Goal: Task Accomplishment & Management: Manage account settings

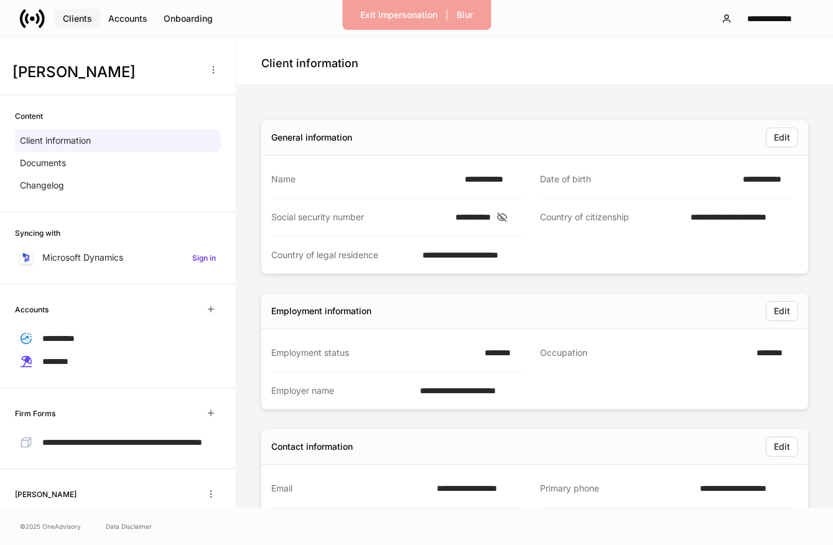
click at [77, 17] on div "Clients" at bounding box center [77, 18] width 29 height 12
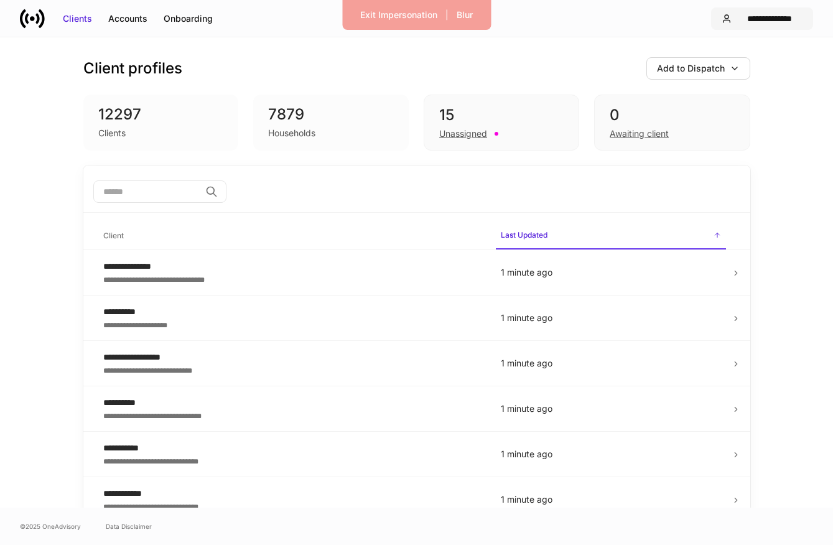
click at [752, 12] on div "**********" at bounding box center [770, 18] width 66 height 12
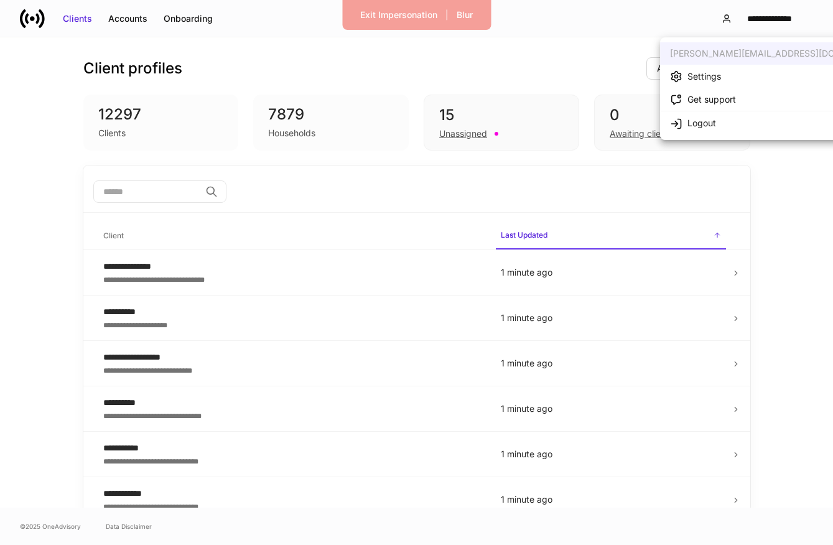
click at [604, 63] on div at bounding box center [416, 272] width 833 height 545
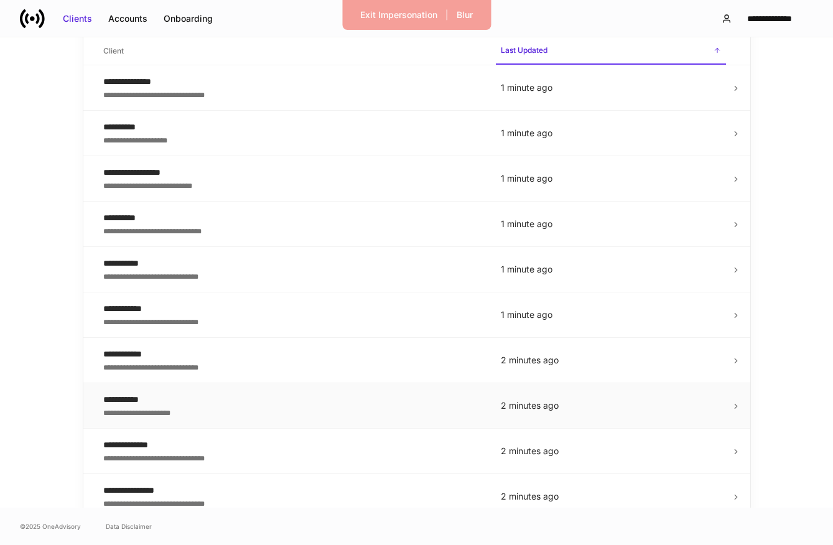
scroll to position [118, 0]
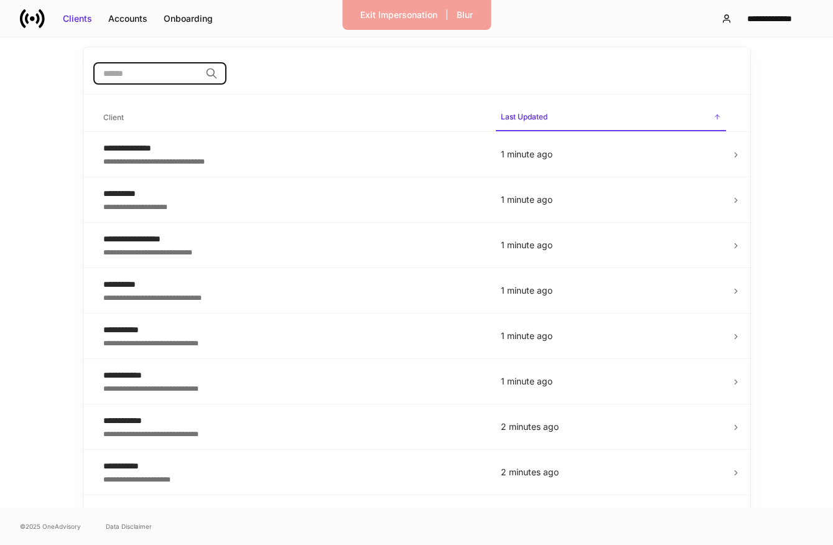
click at [159, 75] on input "search" at bounding box center [146, 73] width 107 height 22
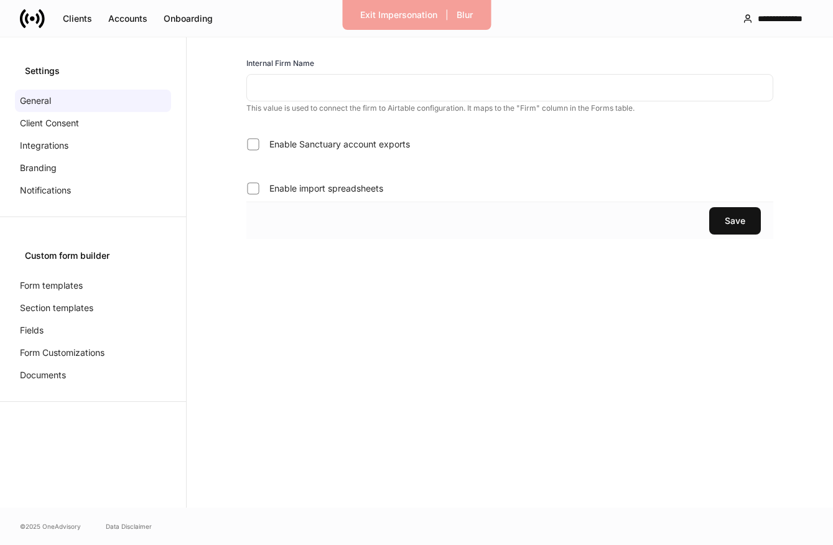
type input "******"
click at [101, 131] on div "Client Consent" at bounding box center [93, 123] width 156 height 22
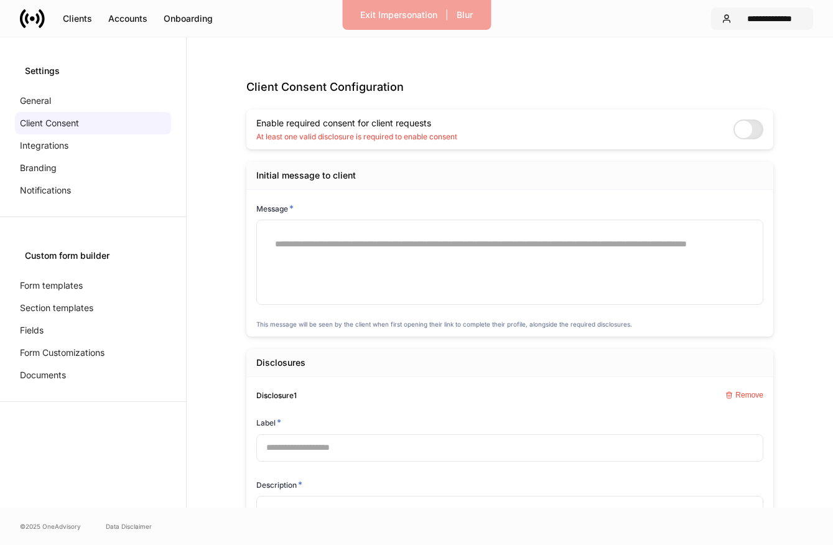
click at [760, 17] on div "**********" at bounding box center [770, 18] width 66 height 12
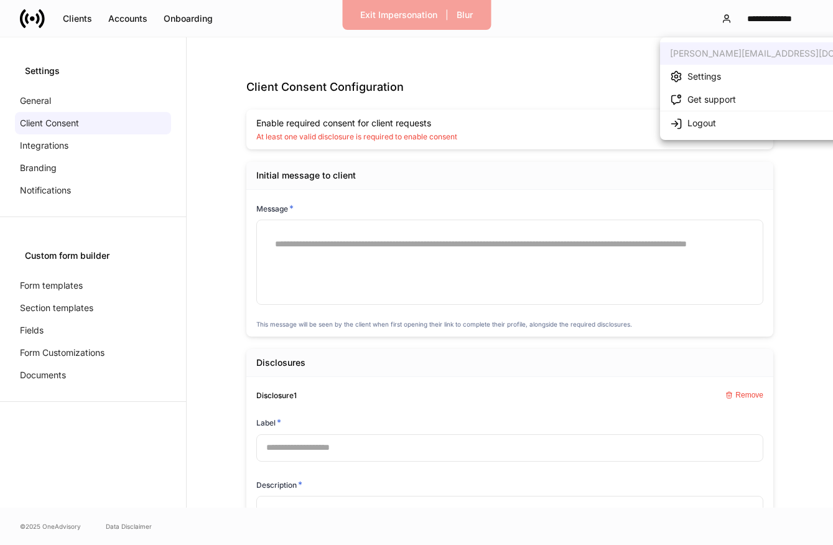
click at [526, 42] on div at bounding box center [416, 272] width 833 height 545
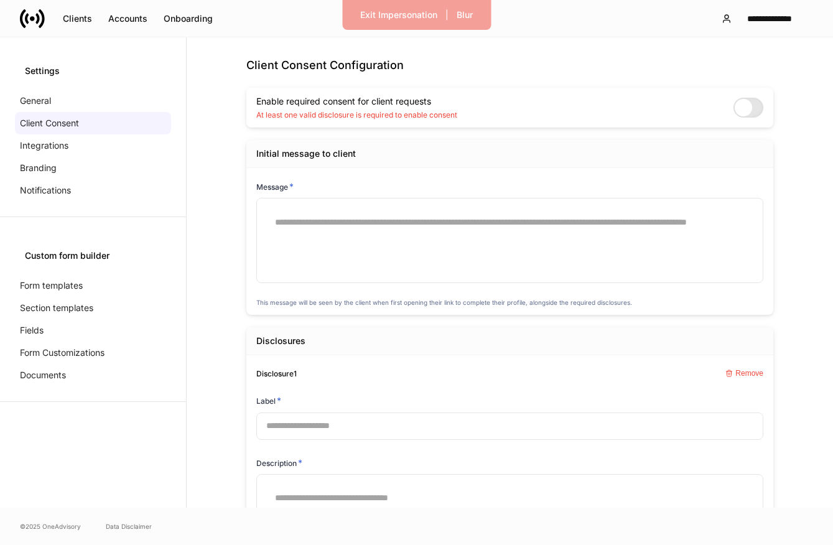
scroll to position [22, 0]
click at [134, 23] on div "Accounts" at bounding box center [127, 18] width 39 height 12
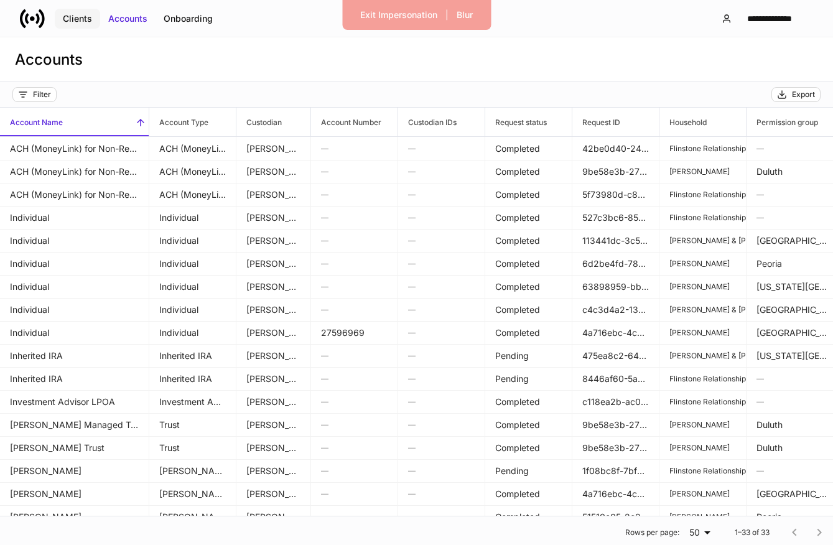
click at [80, 13] on div "Clients" at bounding box center [77, 18] width 29 height 12
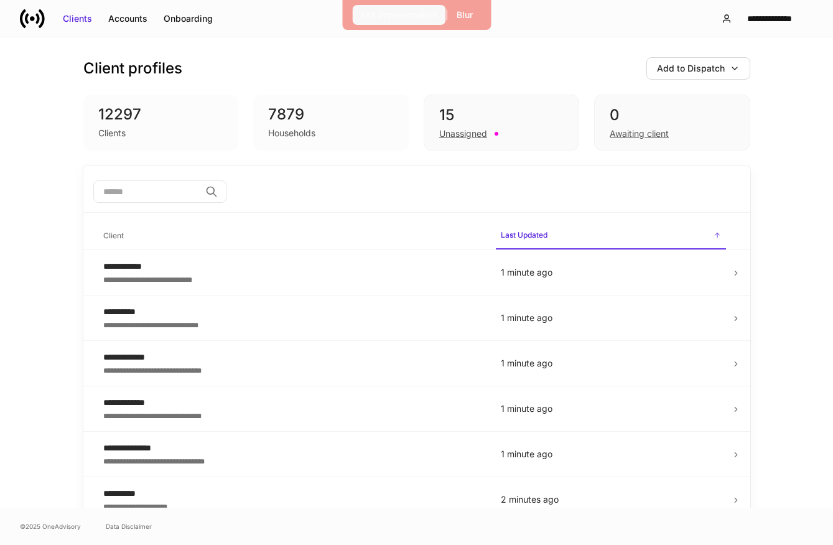
click at [394, 7] on button "Exit Impersonation" at bounding box center [398, 15] width 93 height 20
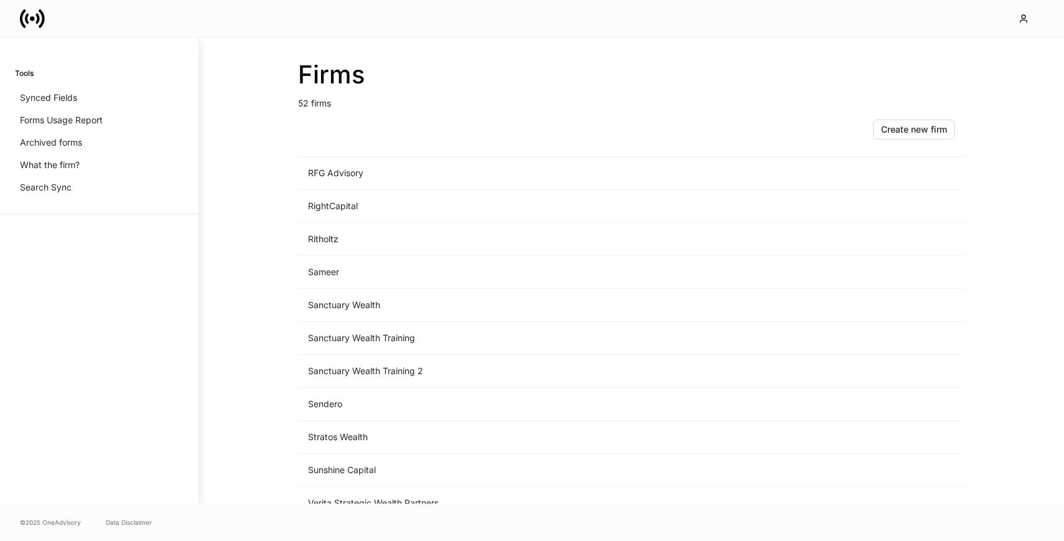
scroll to position [1405, 0]
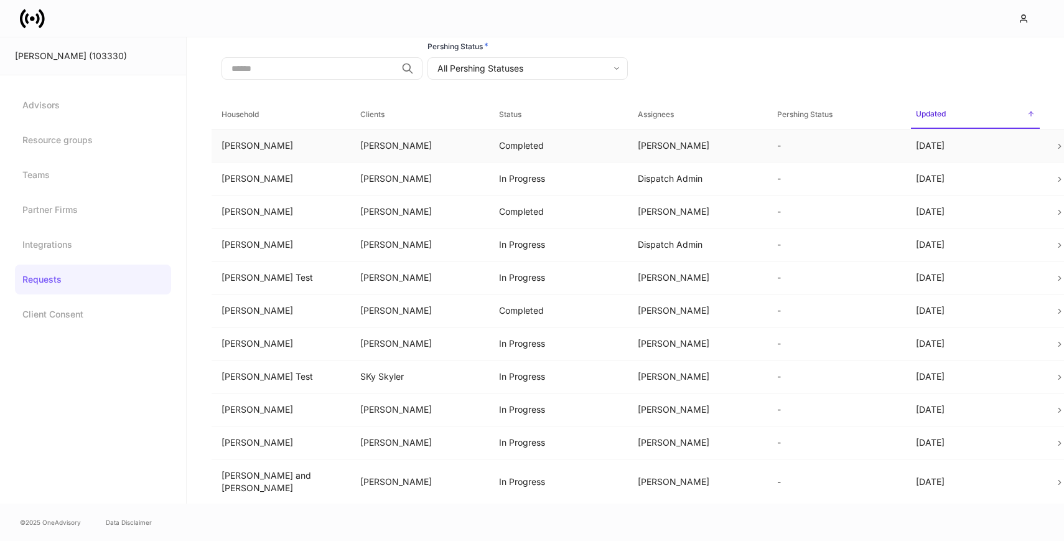
scroll to position [6, 0]
click at [449, 218] on td "[PERSON_NAME]" at bounding box center [419, 212] width 139 height 33
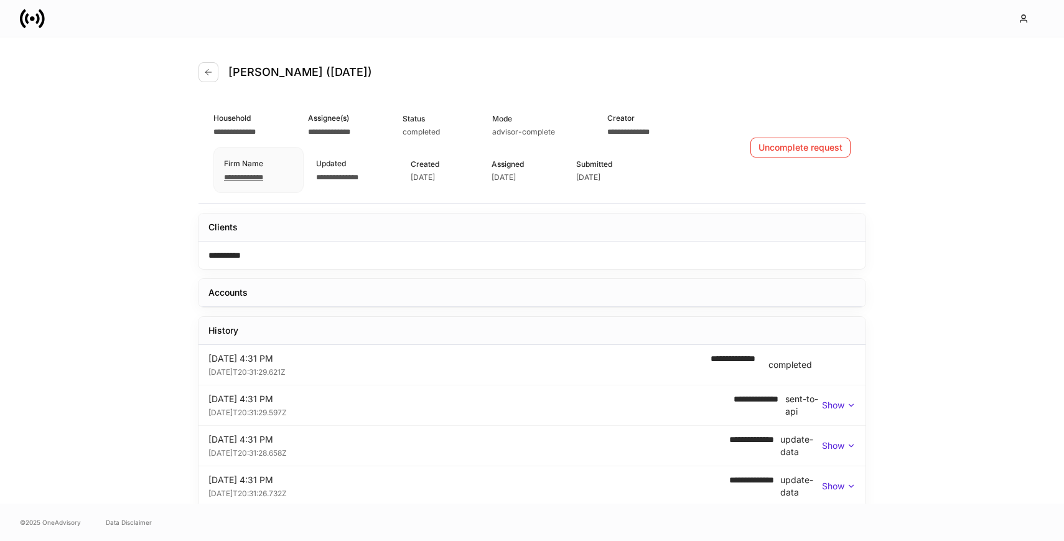
scroll to position [217, 0]
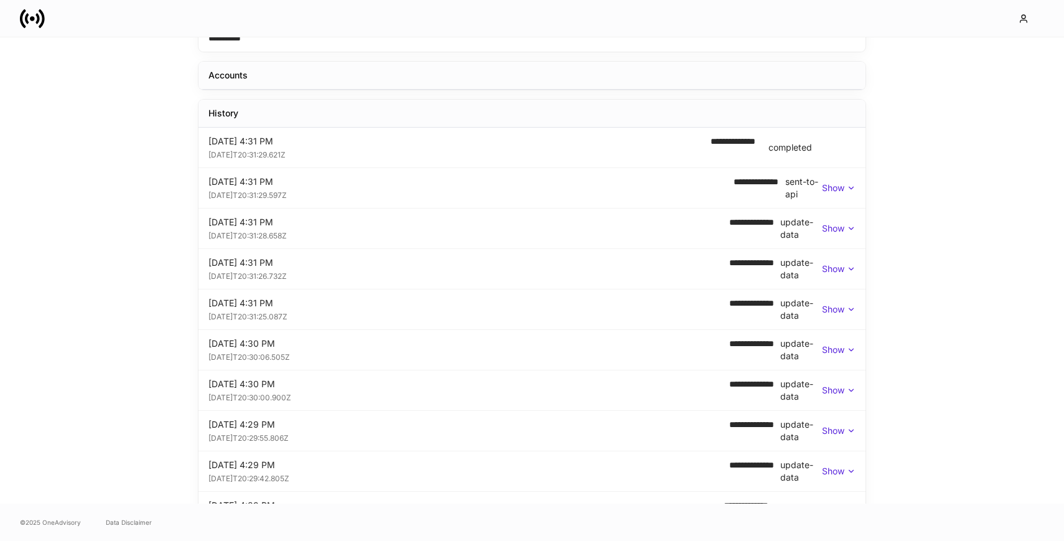
click at [512, 211] on div "**********" at bounding box center [531, 228] width 667 height 40
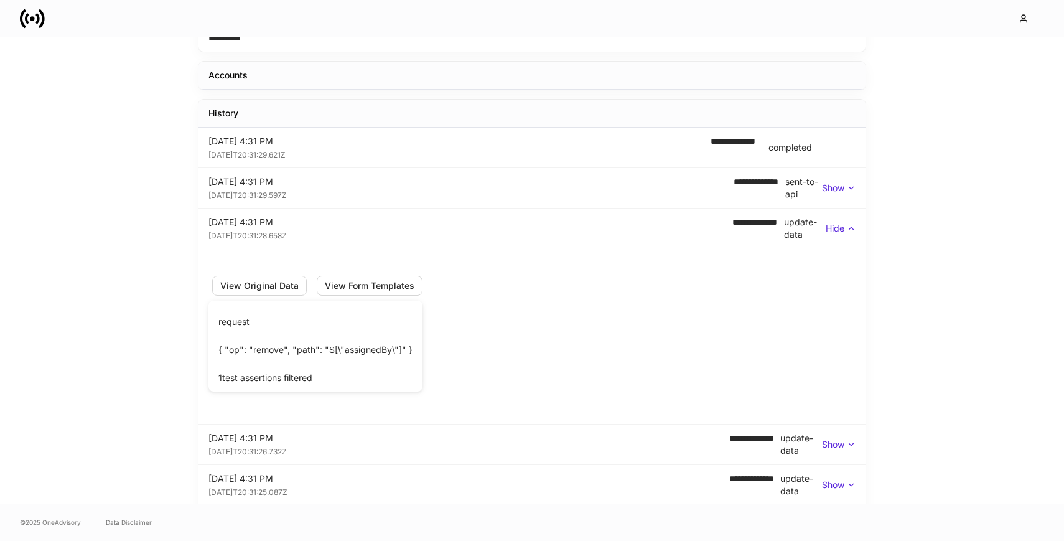
click at [514, 226] on div "Yesterday 4:31 PM" at bounding box center [470, 222] width 524 height 12
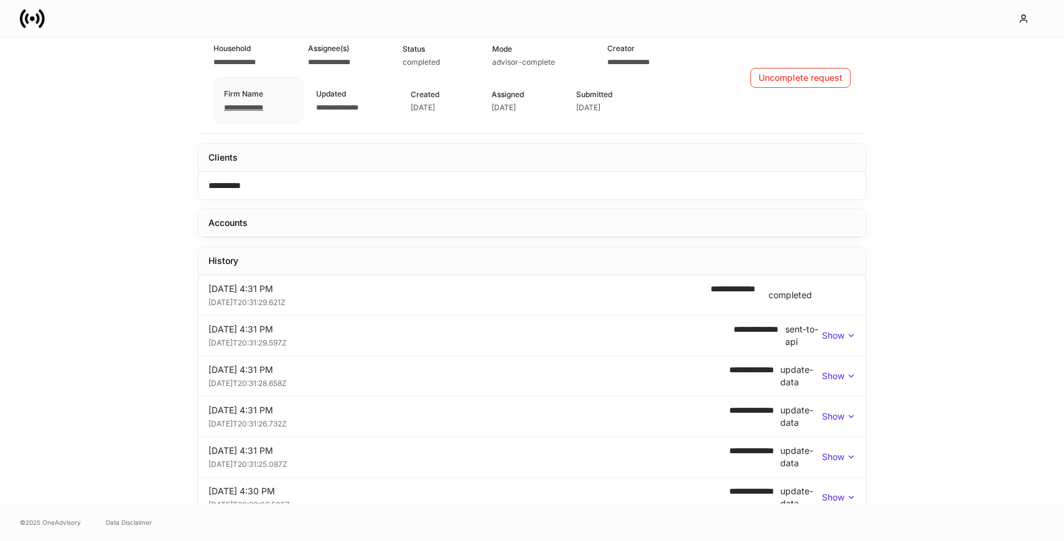
scroll to position [85, 0]
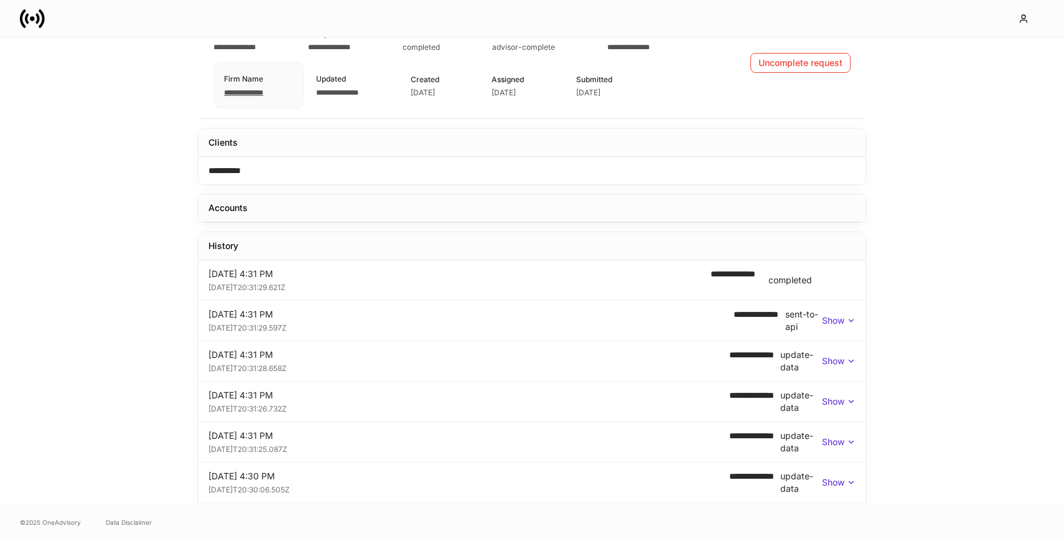
click at [741, 286] on span "**********" at bounding box center [735, 280] width 48 height 25
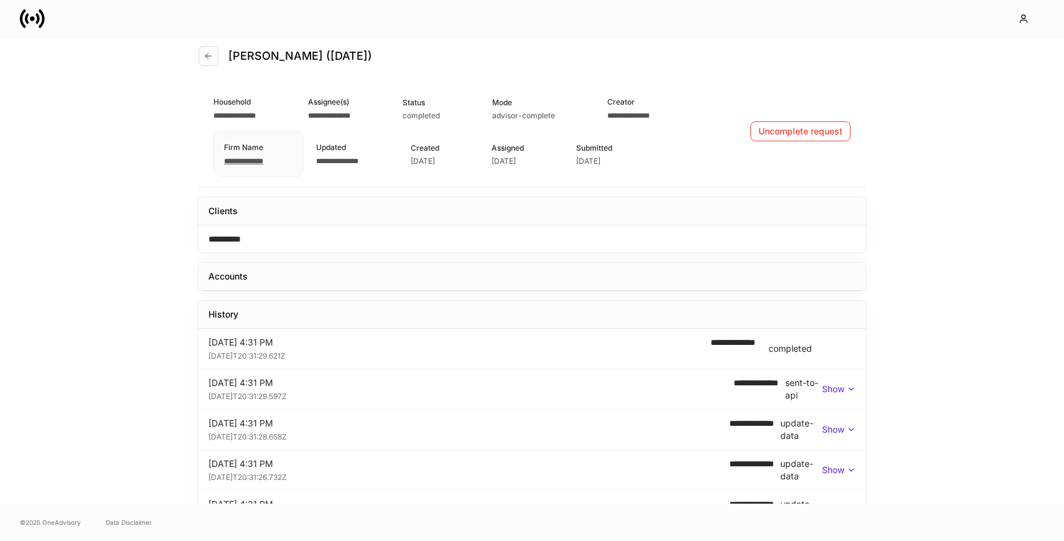
scroll to position [19, 0]
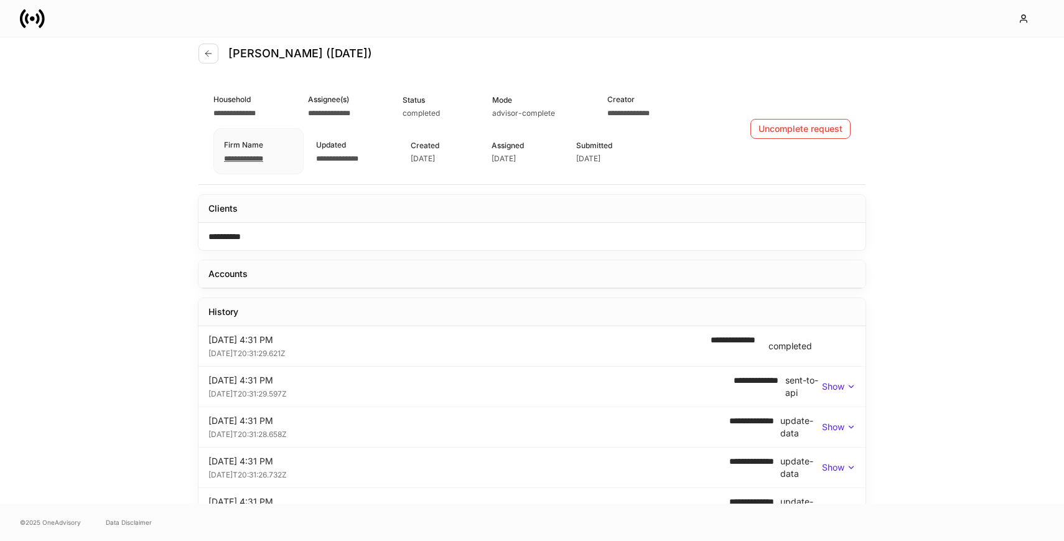
click at [671, 49] on div "Erika Leon (Aug 14)" at bounding box center [531, 46] width 667 height 55
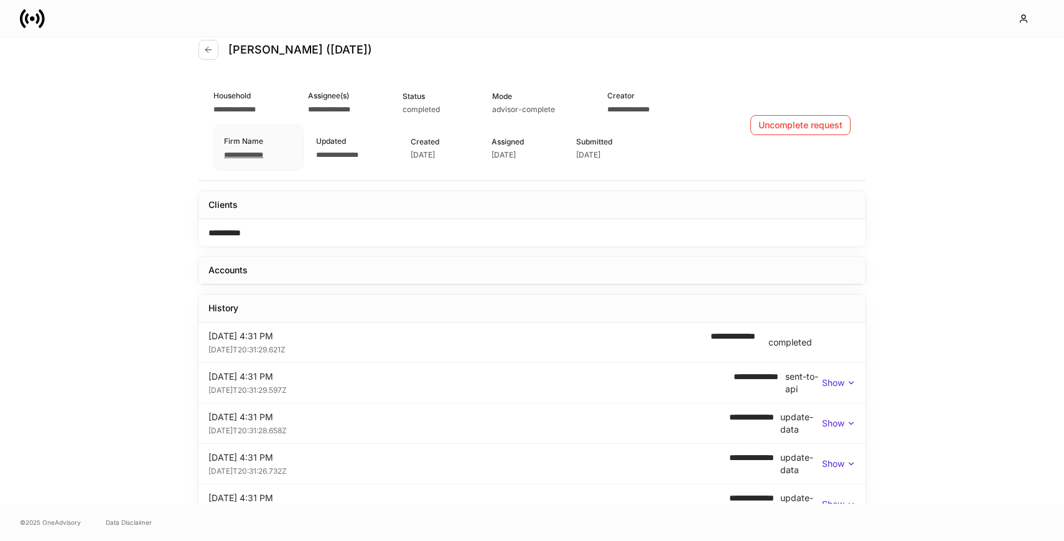
scroll to position [31, 0]
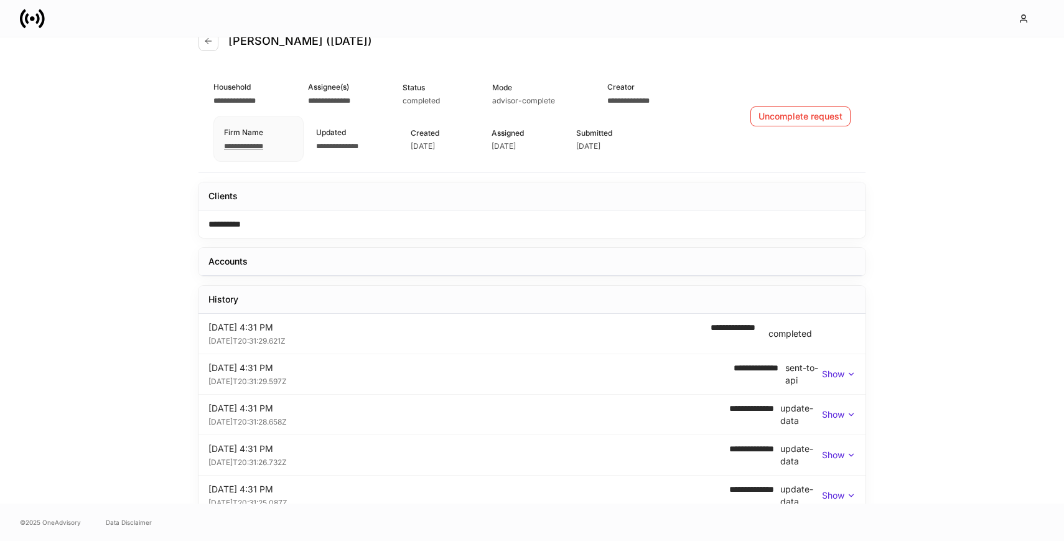
click at [839, 376] on p "Show" at bounding box center [833, 374] width 22 height 12
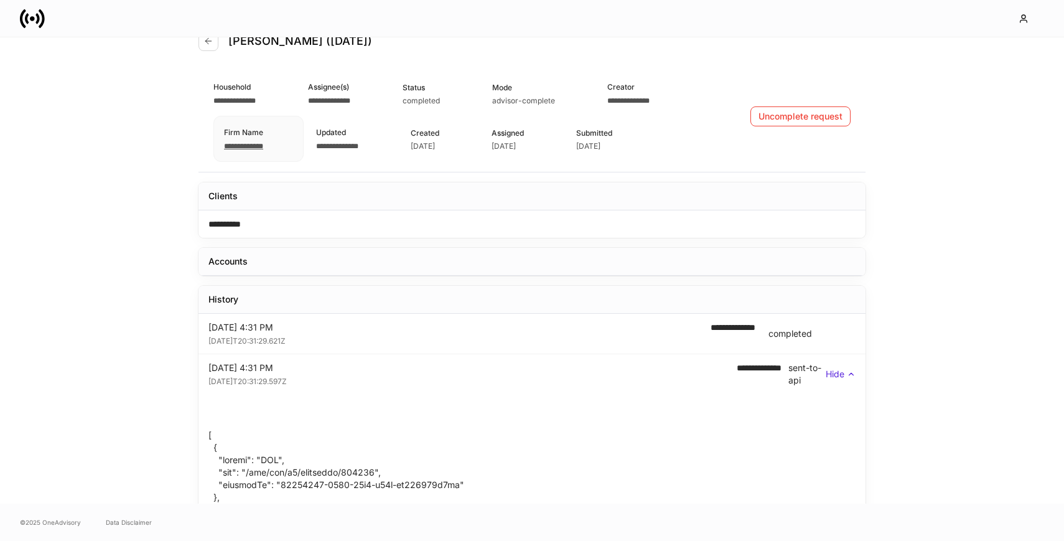
click at [839, 376] on p "Hide" at bounding box center [835, 374] width 19 height 12
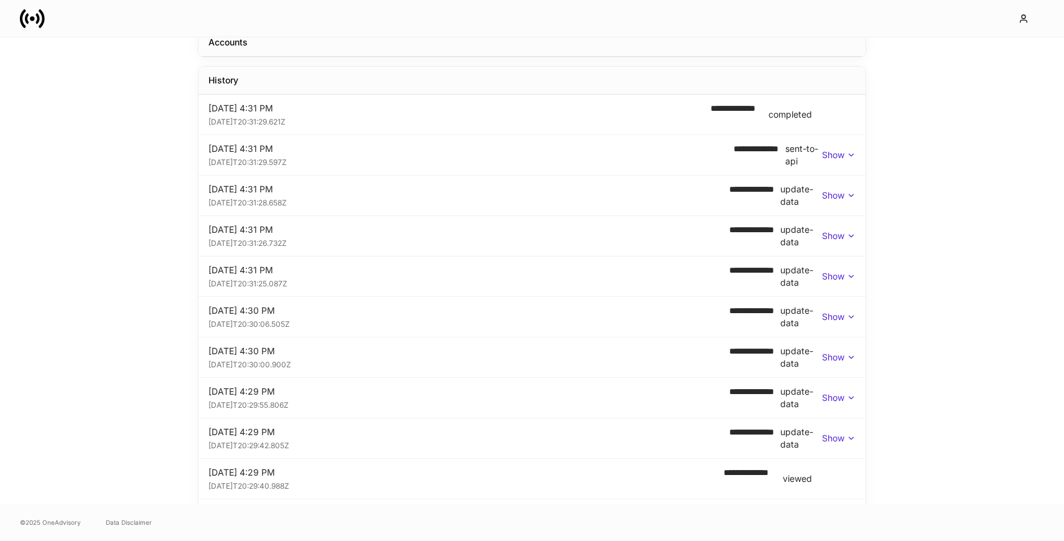
scroll to position [228, 0]
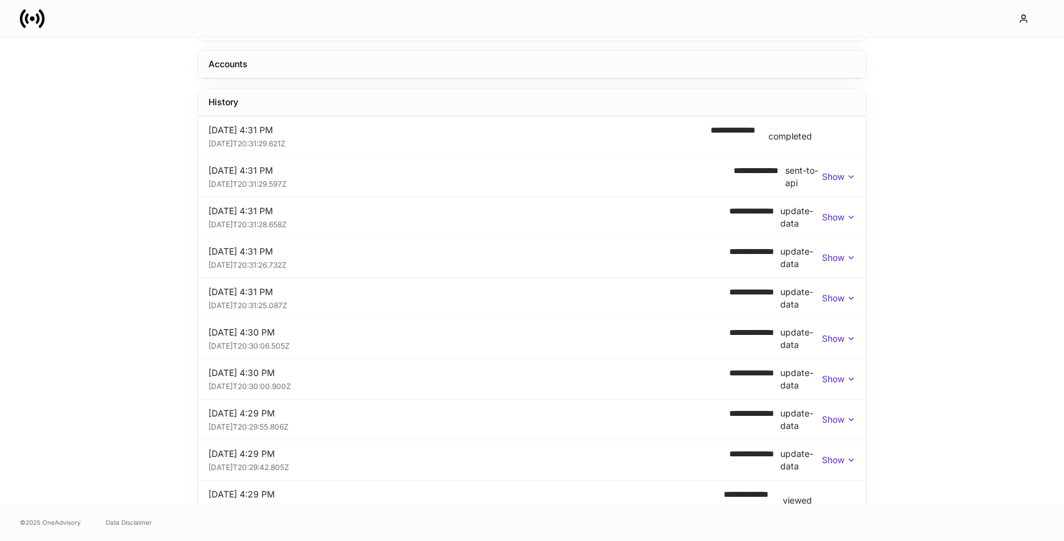
click at [775, 134] on div "completed" at bounding box center [790, 136] width 44 height 12
click at [829, 177] on p "Show" at bounding box center [833, 176] width 22 height 12
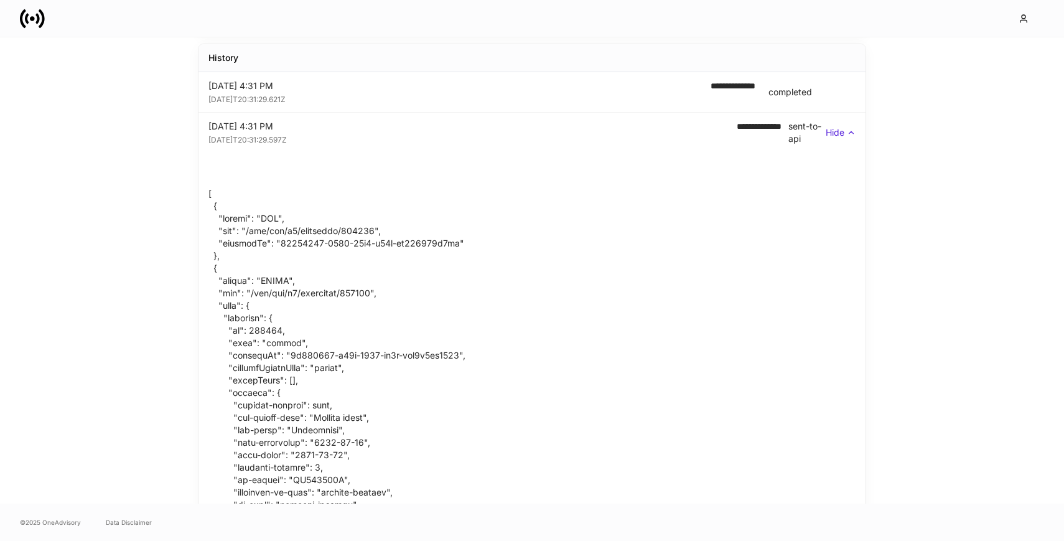
scroll to position [230, 0]
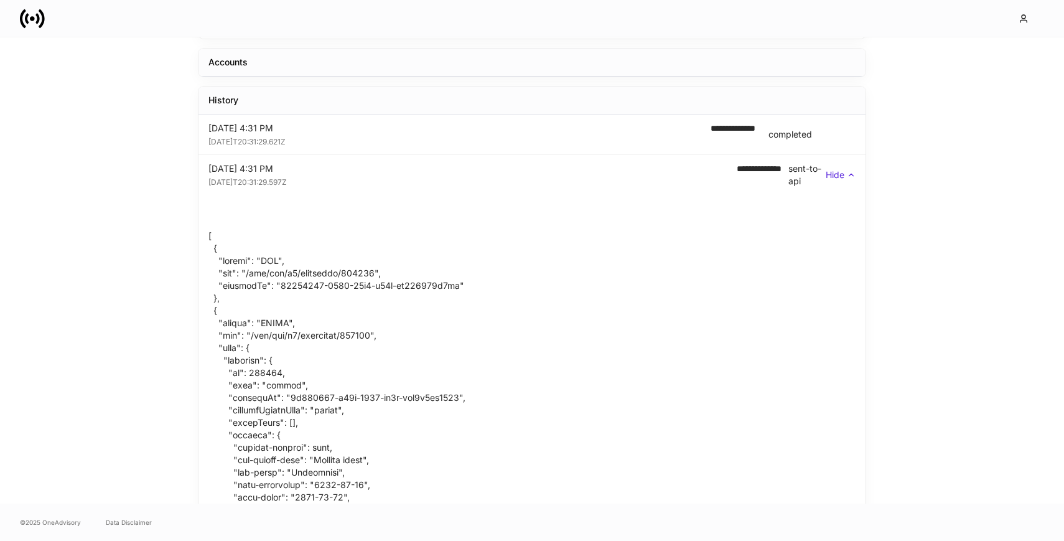
click at [829, 166] on div "**********" at bounding box center [531, 174] width 647 height 25
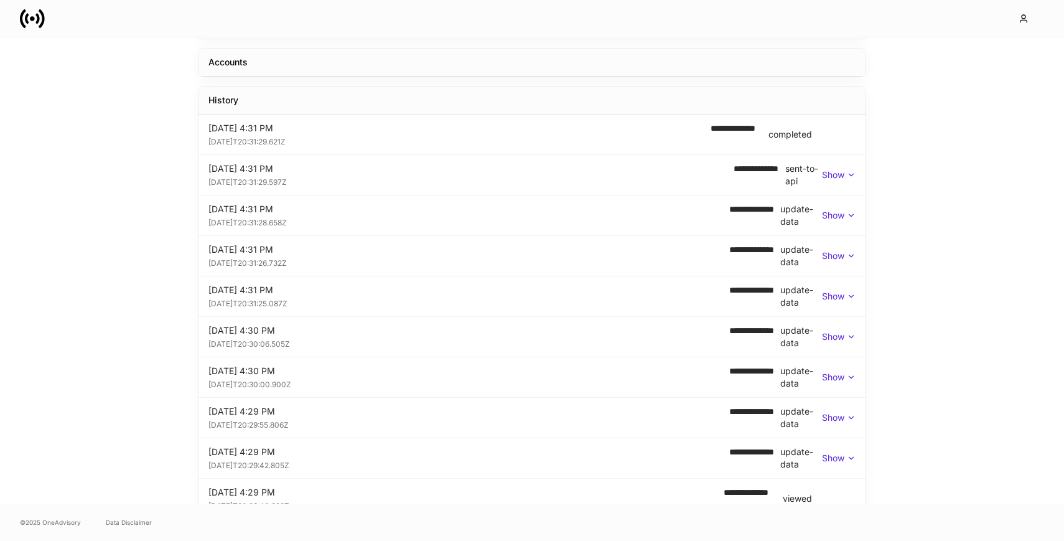
click at [853, 174] on icon at bounding box center [851, 174] width 9 height 9
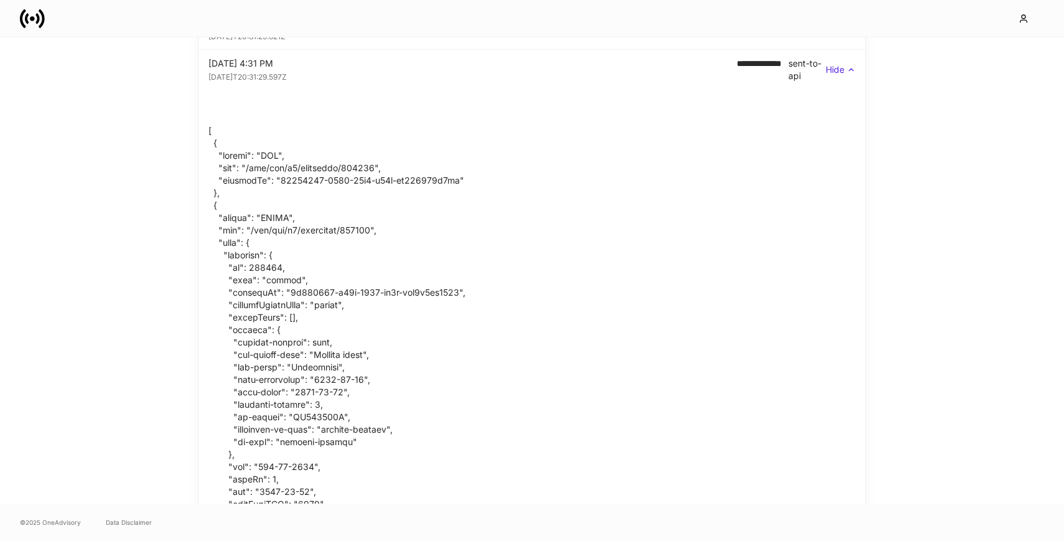
scroll to position [350, 0]
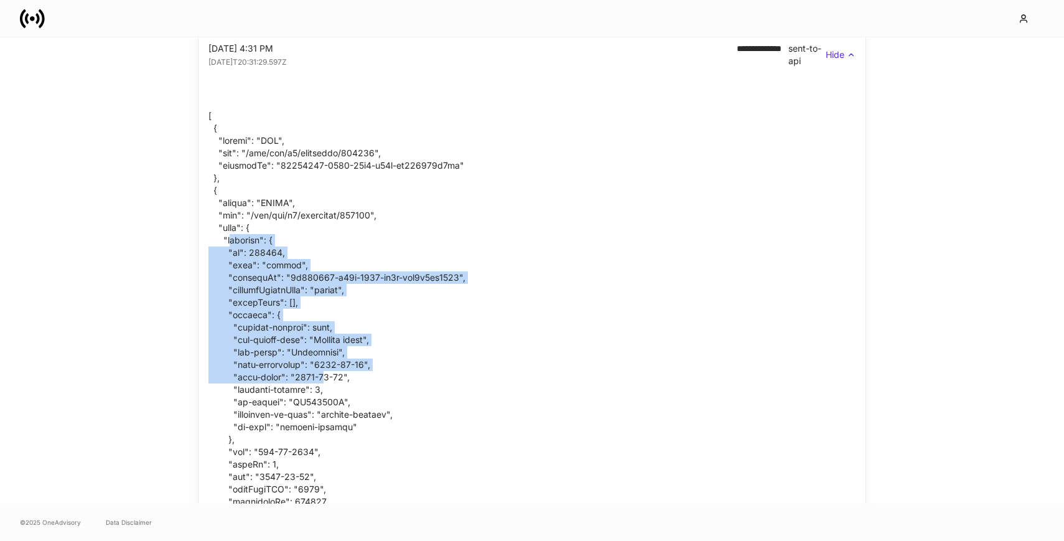
drag, startPoint x: 322, startPoint y: 378, endPoint x: 231, endPoint y: 243, distance: 162.7
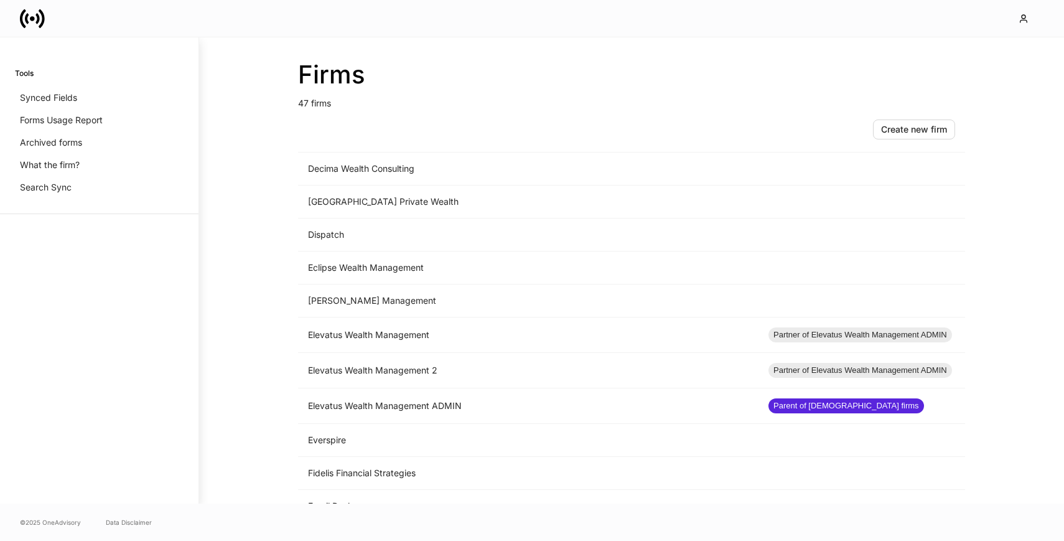
scroll to position [1240, 0]
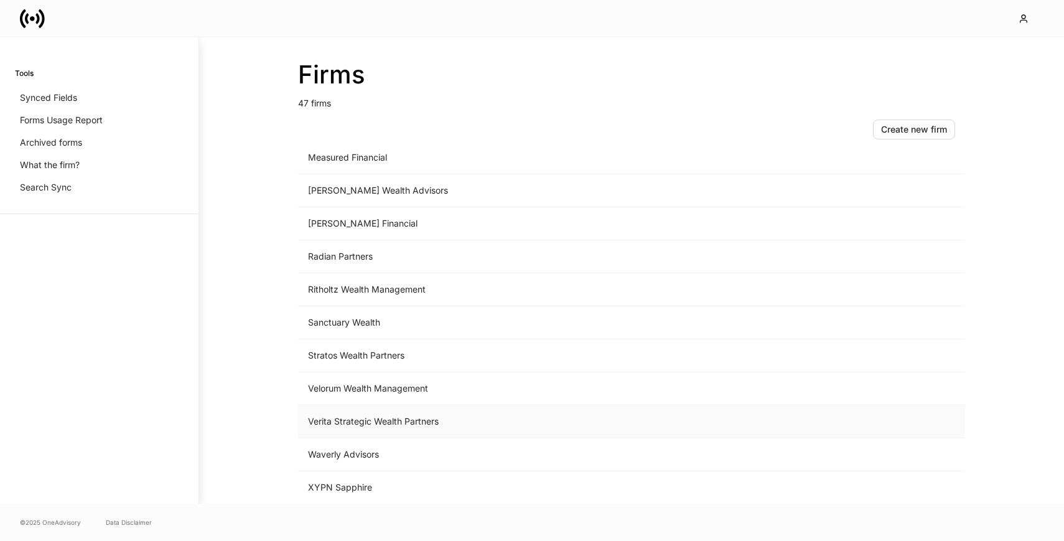
click at [368, 429] on td "Verita Strategic Wealth Partners" at bounding box center [528, 421] width 460 height 33
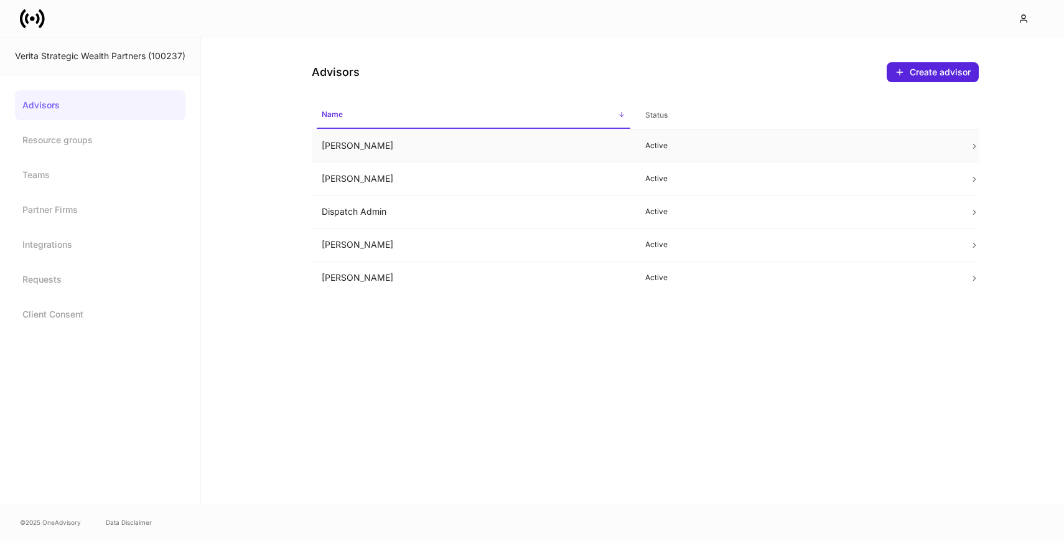
click at [478, 149] on td "[PERSON_NAME]" at bounding box center [474, 145] width 324 height 33
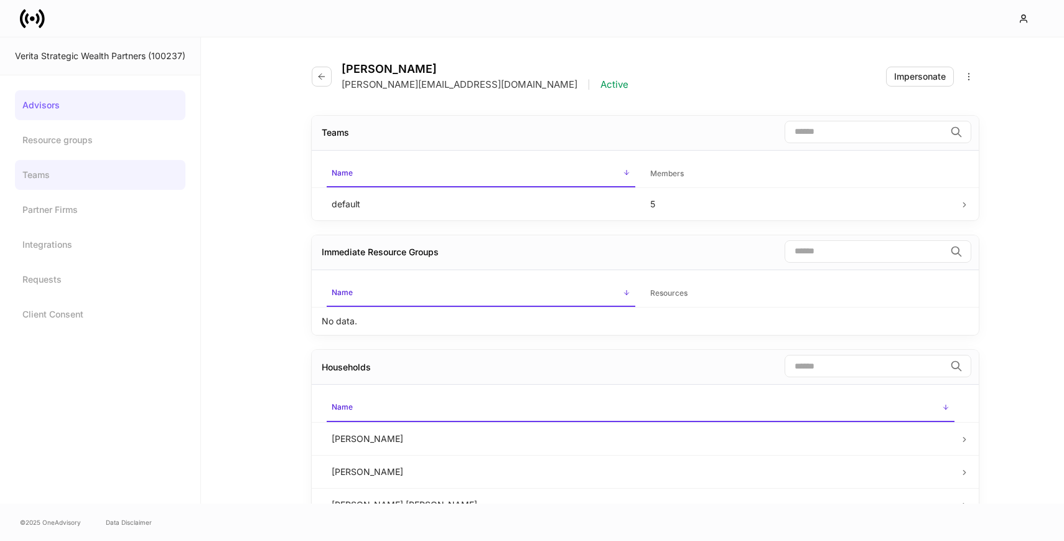
click at [93, 178] on link "Teams" at bounding box center [100, 175] width 170 height 30
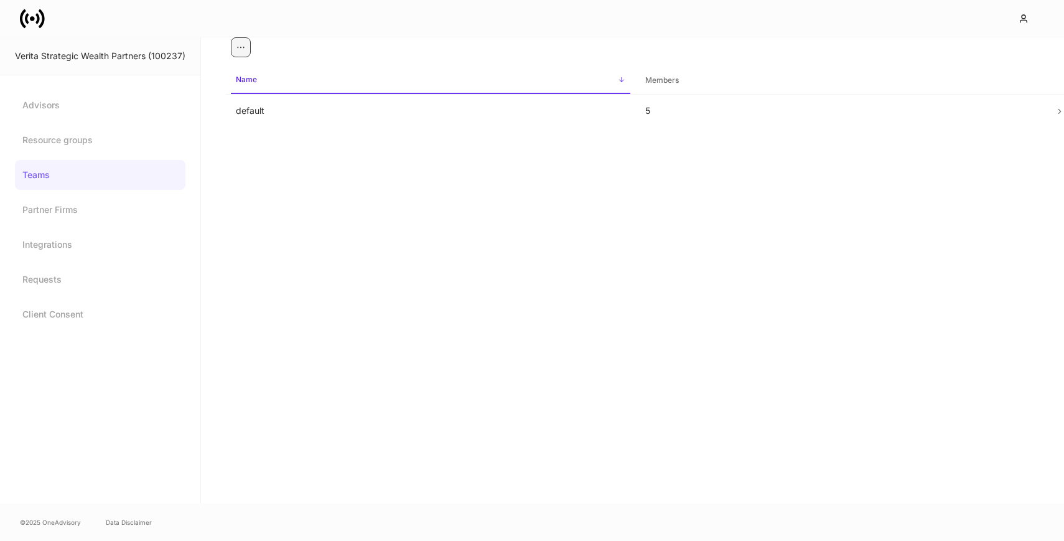
click at [240, 44] on icon "button" at bounding box center [241, 47] width 10 height 10
click at [177, 25] on div at bounding box center [532, 270] width 1064 height 541
click at [72, 103] on link "Advisors" at bounding box center [100, 105] width 170 height 30
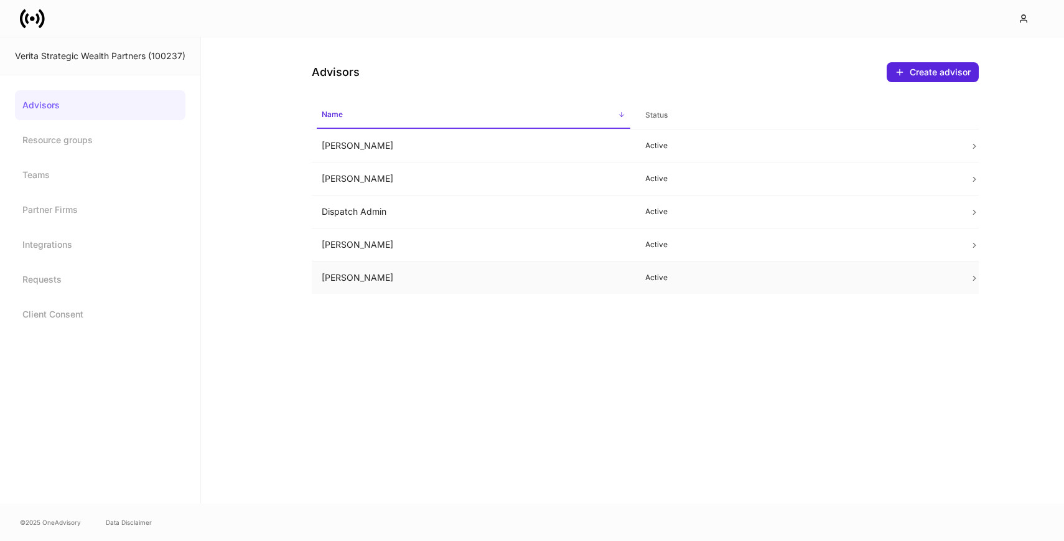
click at [442, 287] on td "Iain McNeil" at bounding box center [474, 277] width 324 height 33
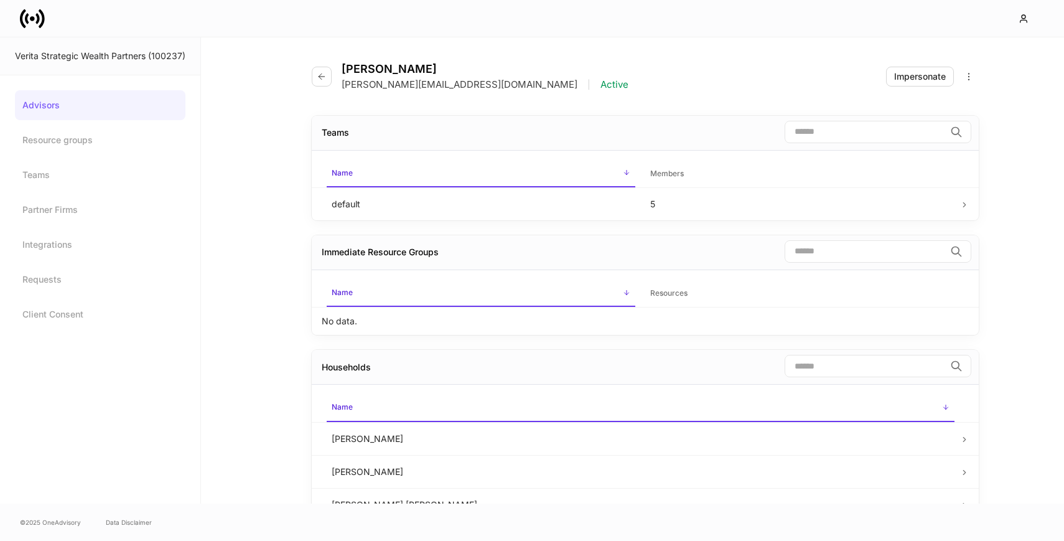
click at [331, 81] on div "Iain McNeil iain@veritawealth.com | Active" at bounding box center [475, 76] width 327 height 29
click at [322, 78] on icon "button" at bounding box center [322, 77] width 10 height 10
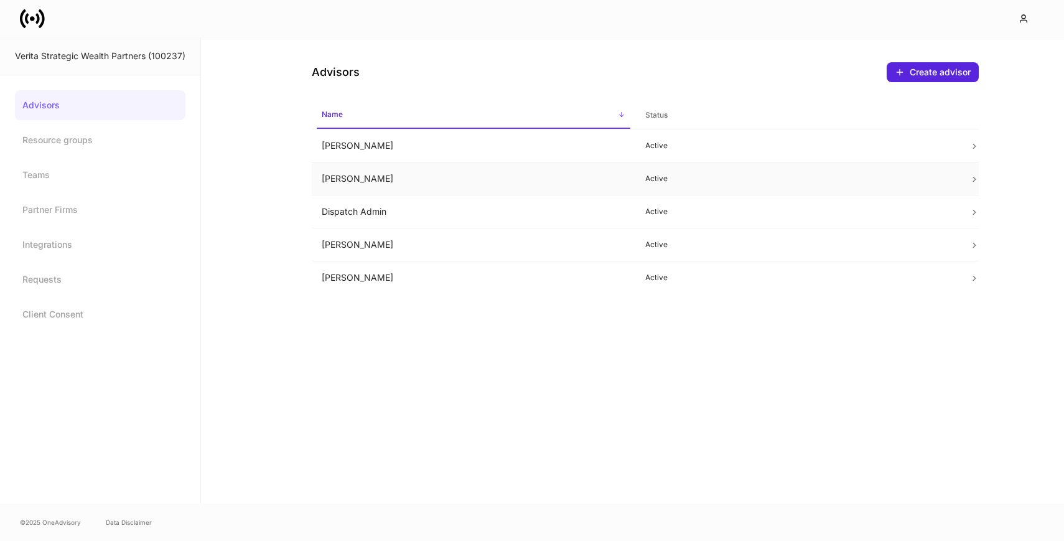
click at [393, 167] on td "Autumn Anderson" at bounding box center [474, 178] width 324 height 33
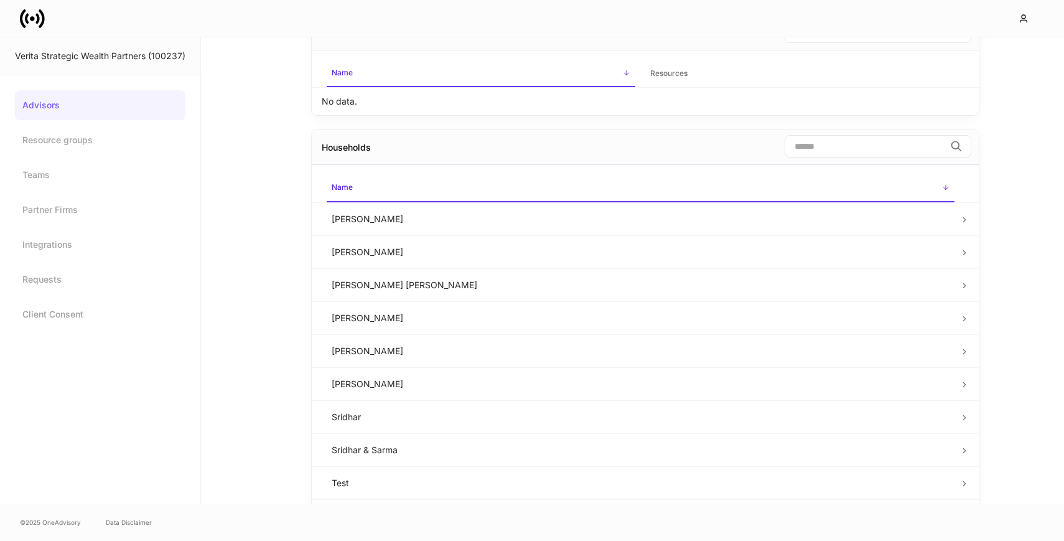
scroll to position [276, 0]
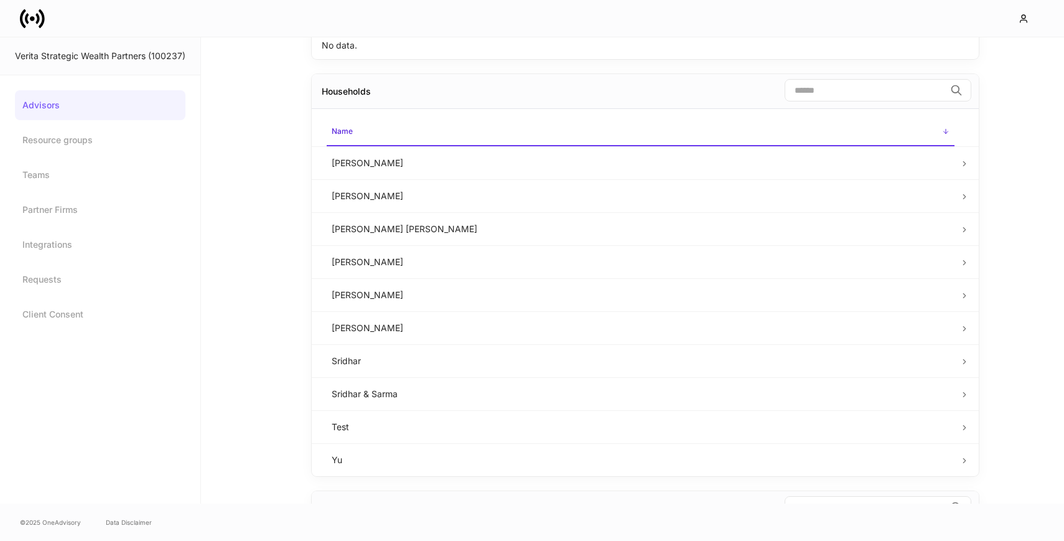
click at [384, 160] on td "Chang" at bounding box center [641, 162] width 638 height 33
click at [352, 168] on td "Chang" at bounding box center [641, 162] width 638 height 33
click at [945, 126] on span "Name sorted ascending" at bounding box center [641, 132] width 628 height 27
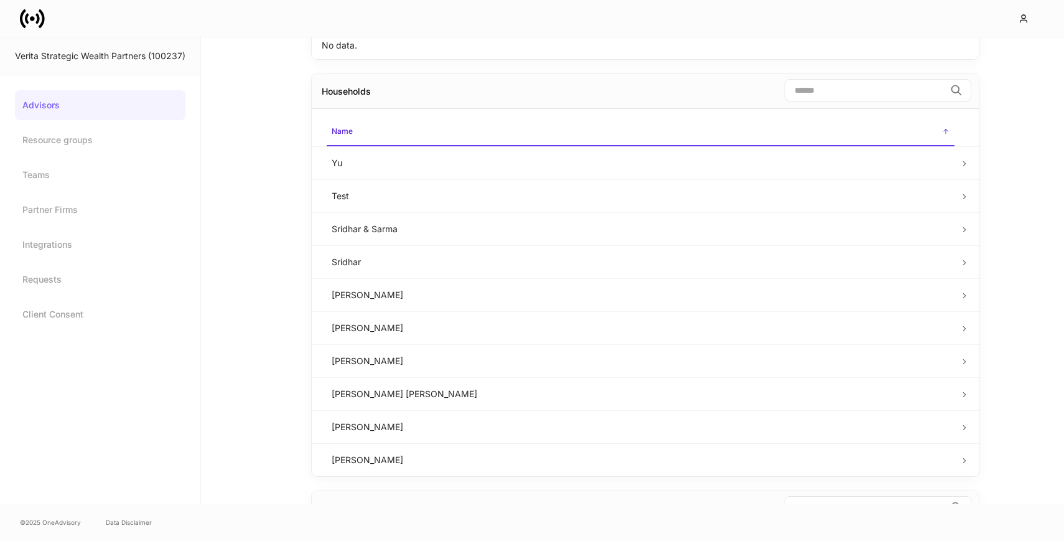
scroll to position [0, 0]
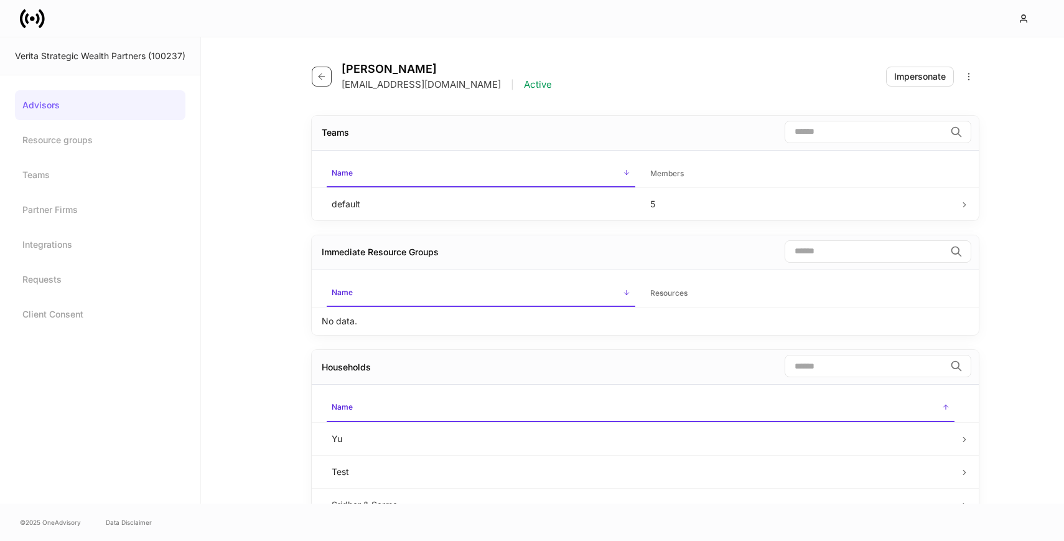
click at [329, 73] on button "button" at bounding box center [322, 77] width 20 height 20
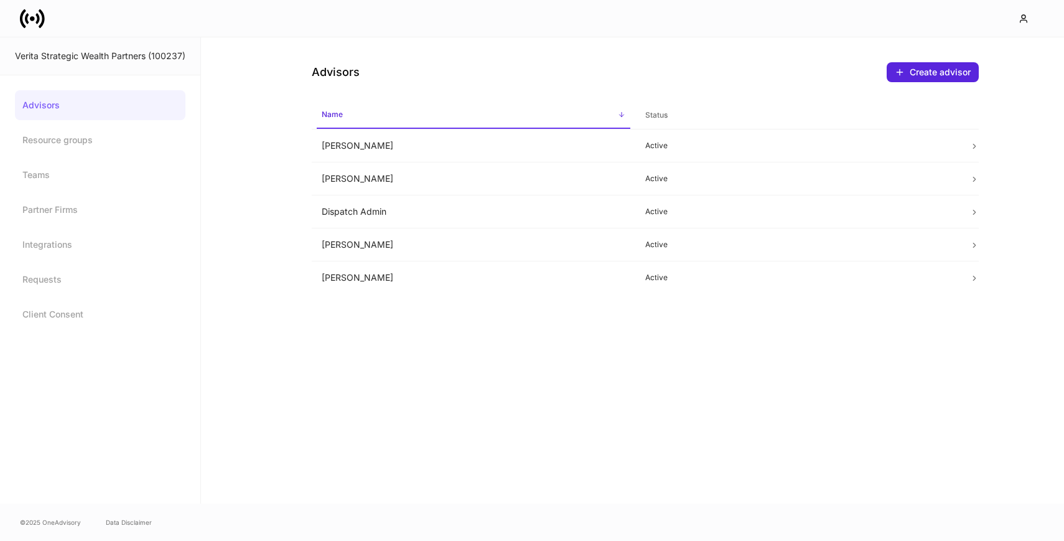
click at [45, 21] on link at bounding box center [37, 18] width 35 height 25
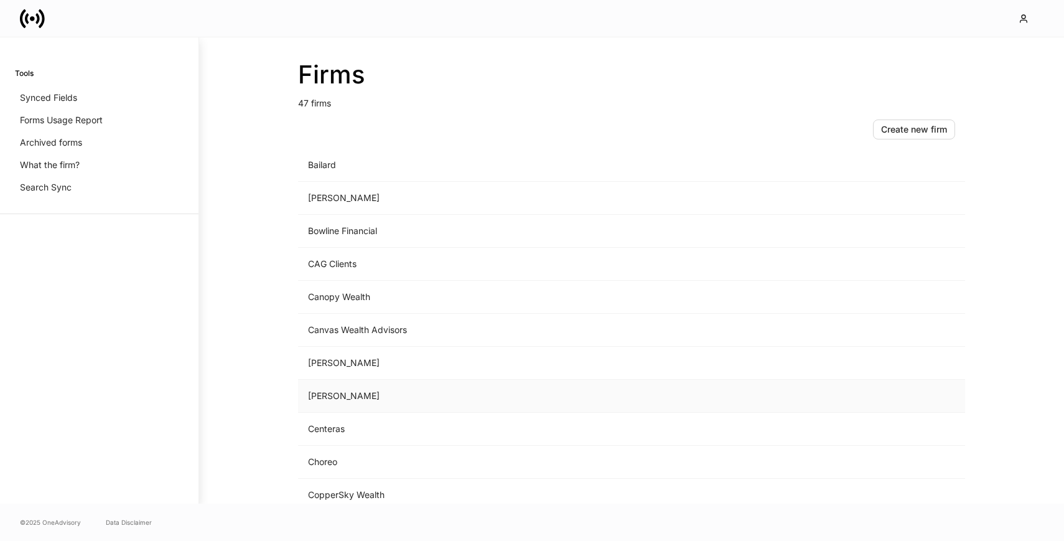
scroll to position [184, 0]
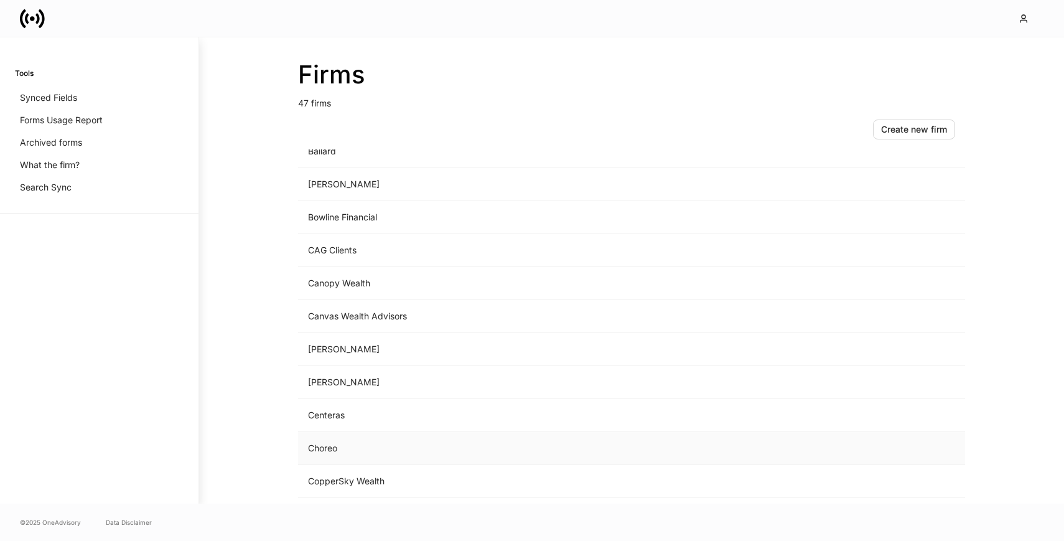
click at [357, 455] on td "Choreo" at bounding box center [528, 448] width 460 height 33
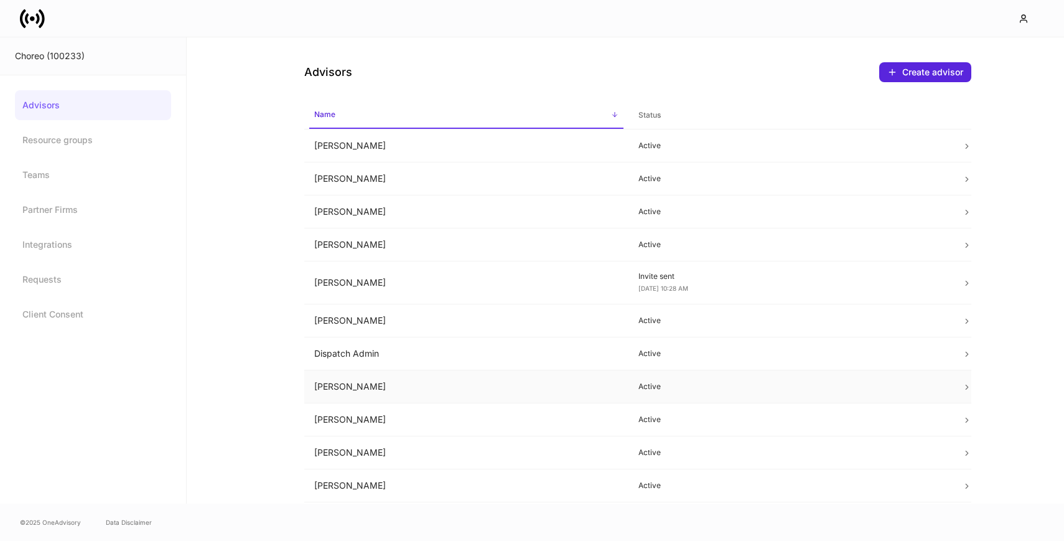
scroll to position [52, 0]
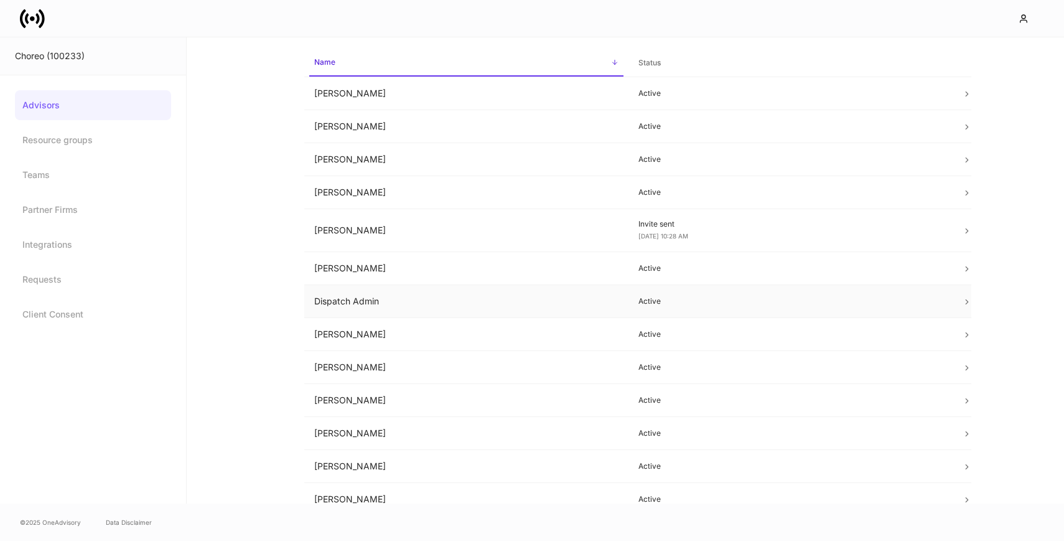
drag, startPoint x: 473, startPoint y: 299, endPoint x: 472, endPoint y: 307, distance: 8.2
click at [472, 307] on td "Dispatch Admin" at bounding box center [466, 301] width 324 height 33
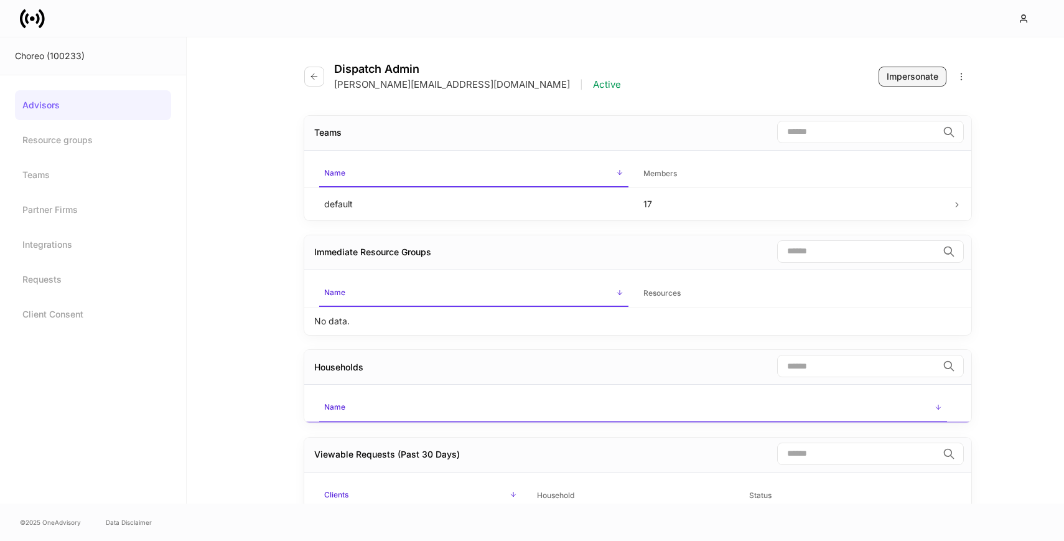
click at [926, 78] on div "Impersonate" at bounding box center [913, 76] width 52 height 12
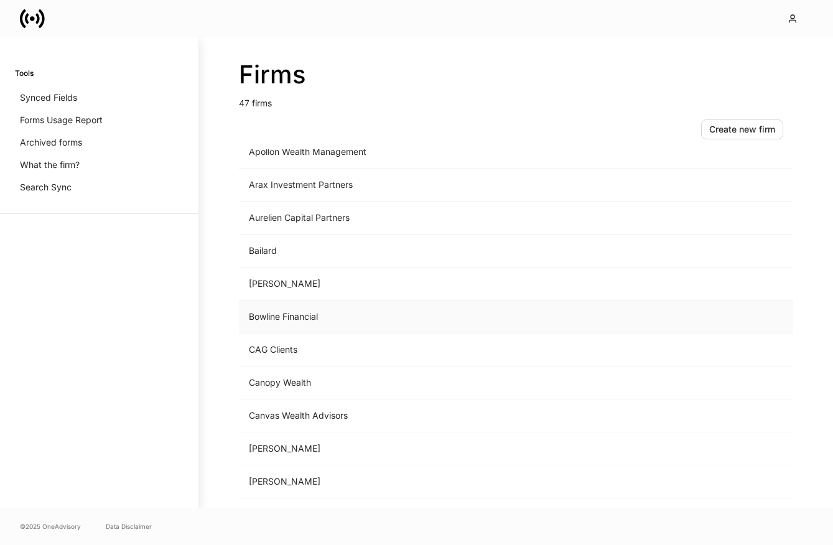
scroll to position [202, 0]
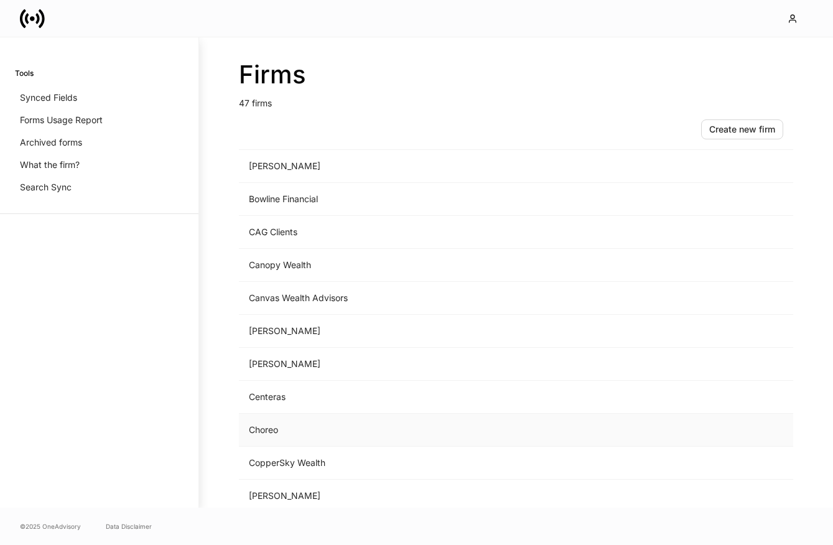
click at [286, 421] on td "Choreo" at bounding box center [413, 430] width 348 height 33
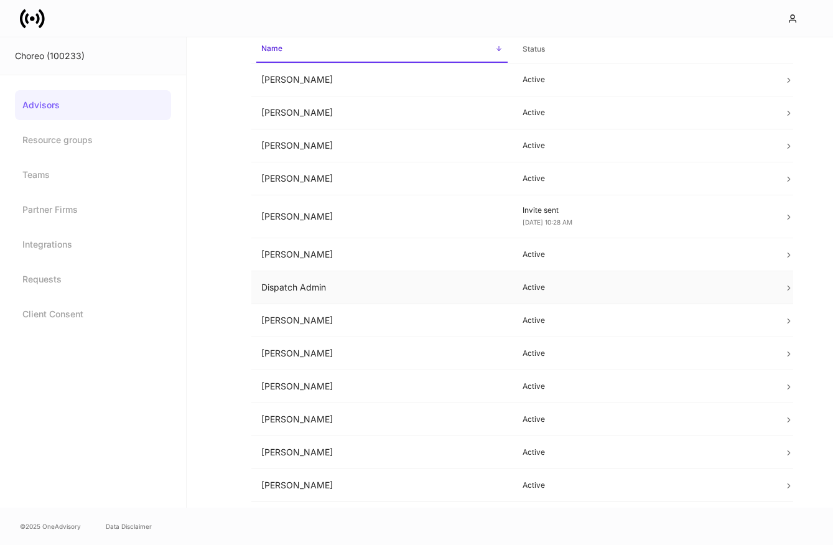
scroll to position [51, 0]
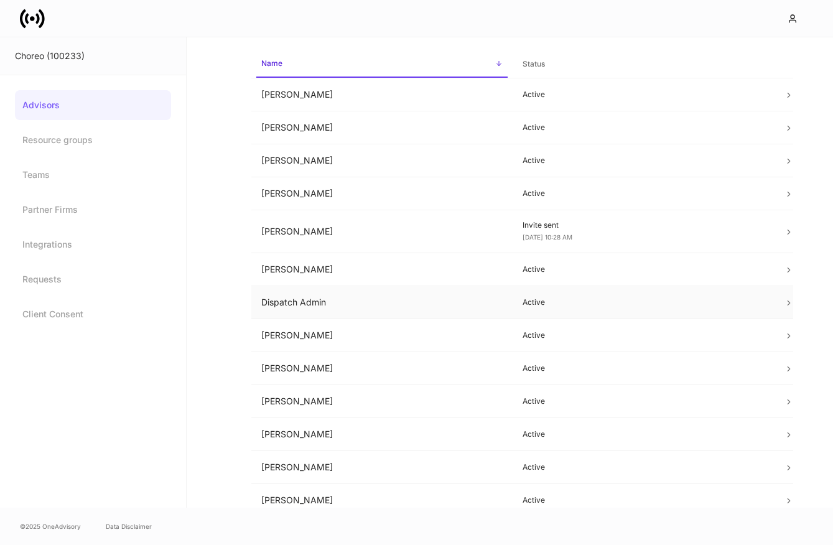
click at [409, 299] on td "Dispatch Admin" at bounding box center [381, 302] width 261 height 33
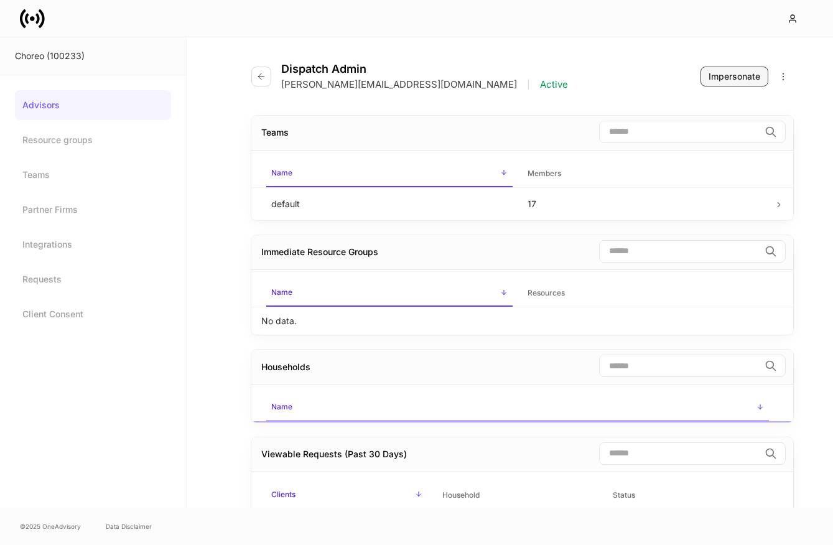
click at [726, 80] on div "Impersonate" at bounding box center [735, 76] width 52 height 12
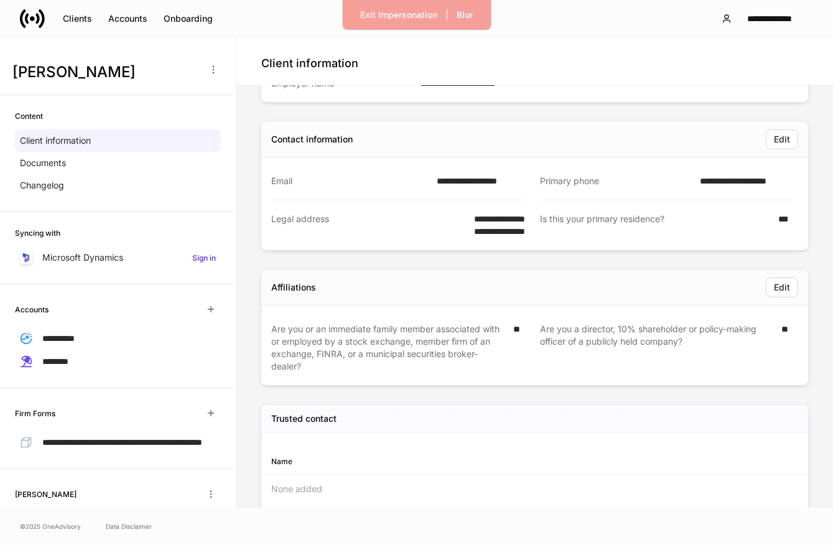
scroll to position [335, 0]
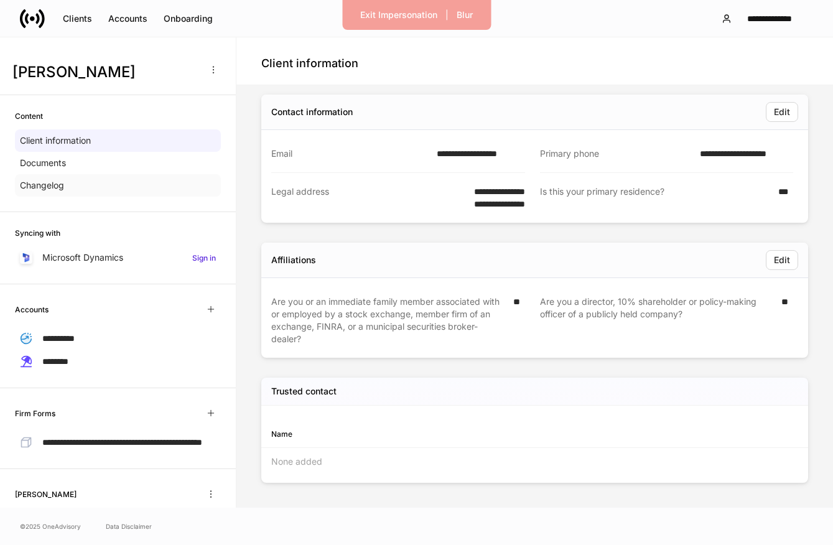
click at [69, 191] on div "Changelog" at bounding box center [118, 185] width 206 height 22
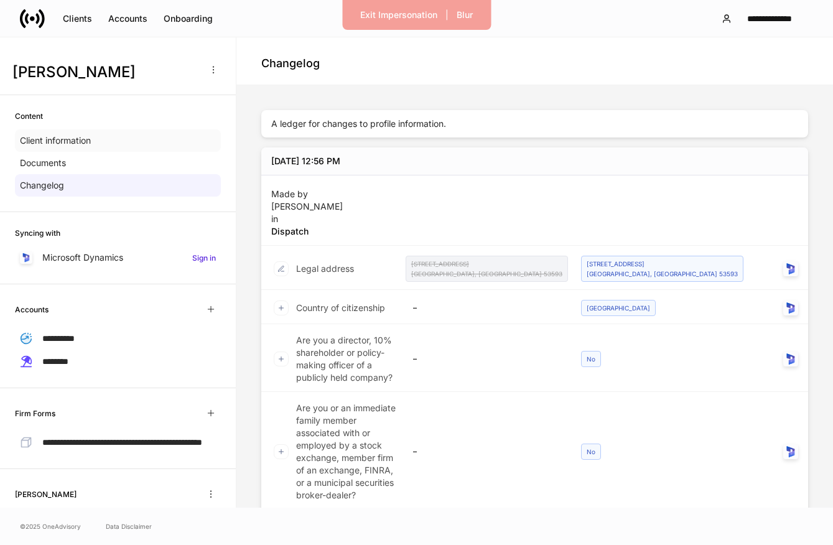
click at [131, 134] on div "Client information" at bounding box center [118, 140] width 206 height 22
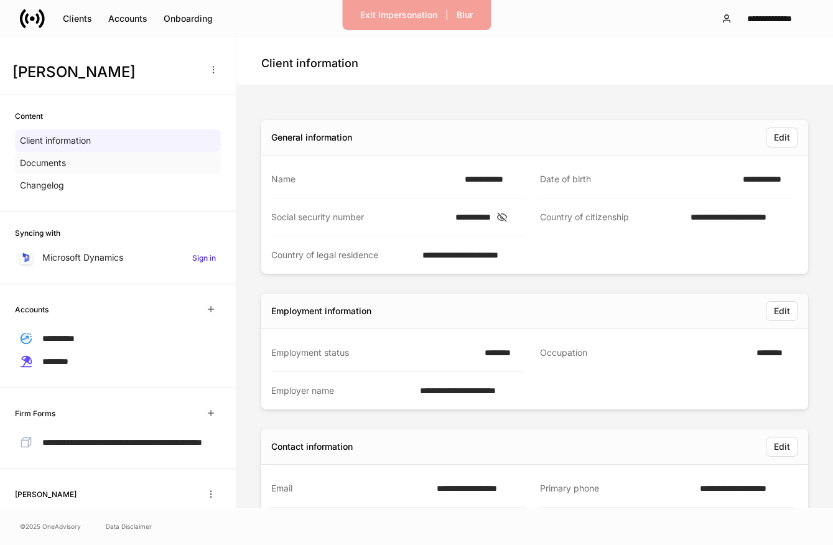
click at [118, 165] on div "Documents" at bounding box center [118, 163] width 206 height 22
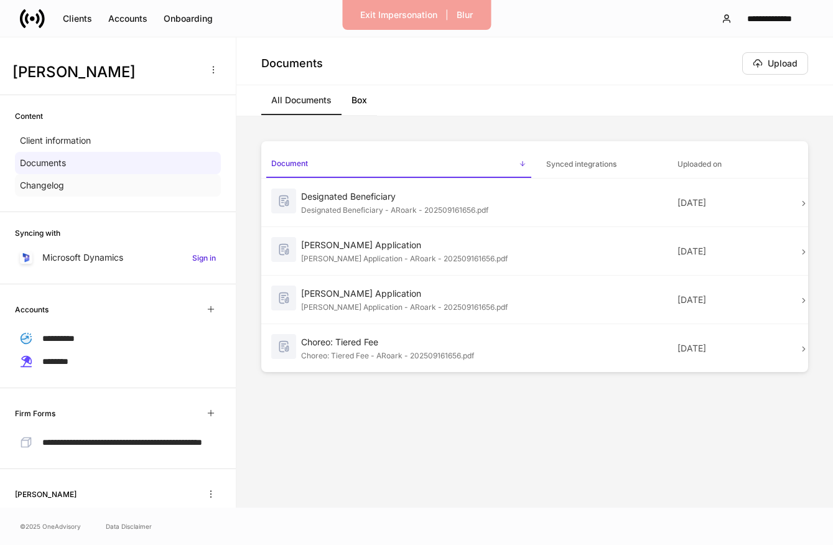
click at [127, 192] on div "Changelog" at bounding box center [118, 185] width 206 height 22
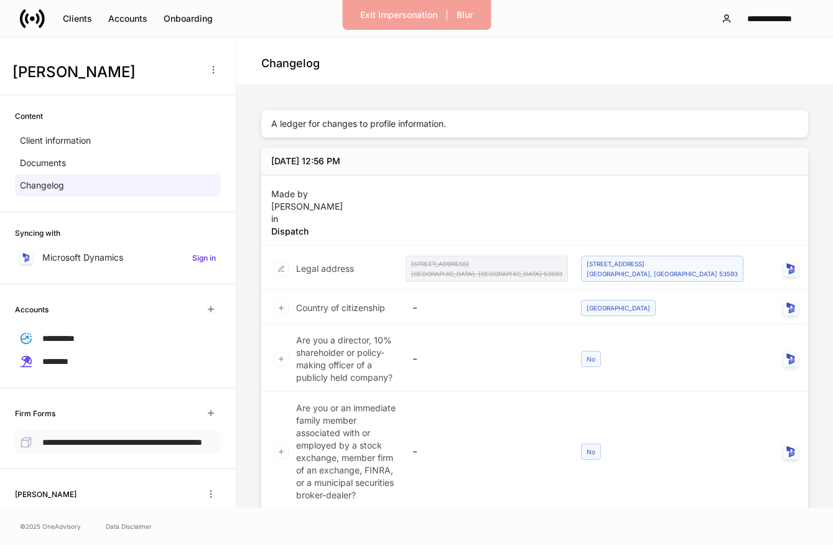
scroll to position [72, 0]
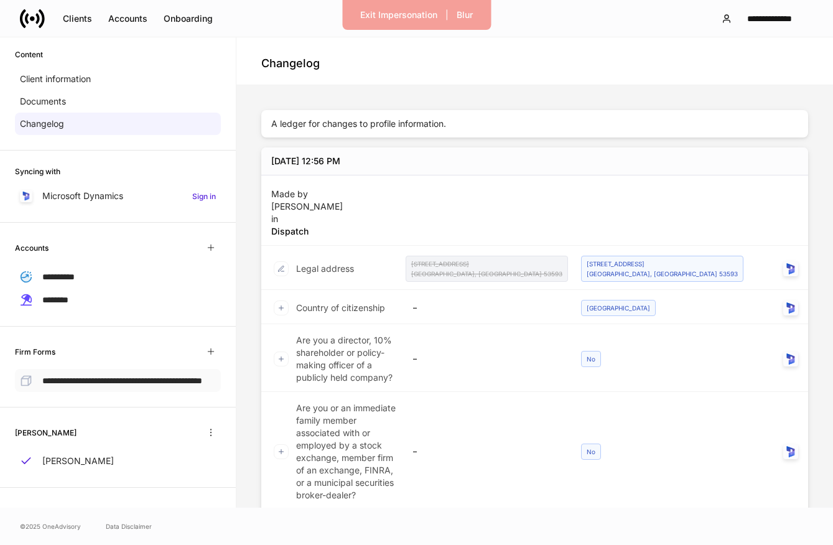
click at [113, 383] on p "**********" at bounding box center [122, 380] width 160 height 13
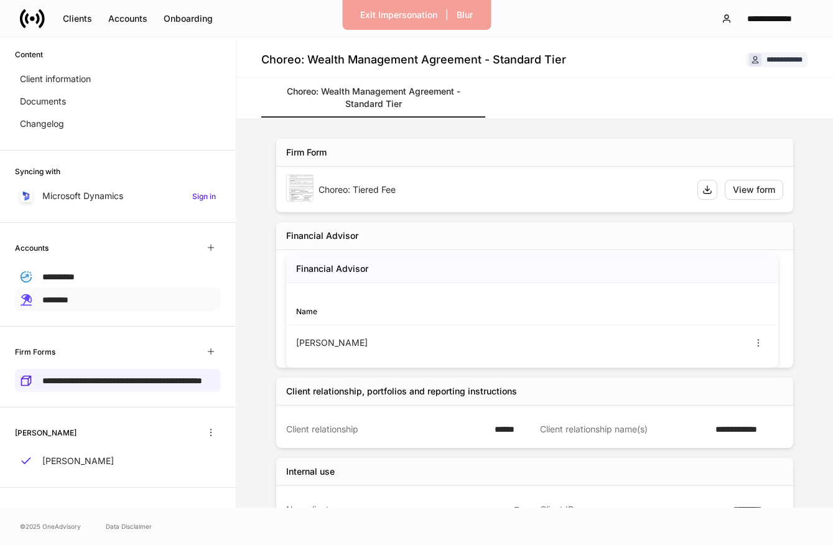
click at [103, 294] on div "********" at bounding box center [118, 299] width 206 height 23
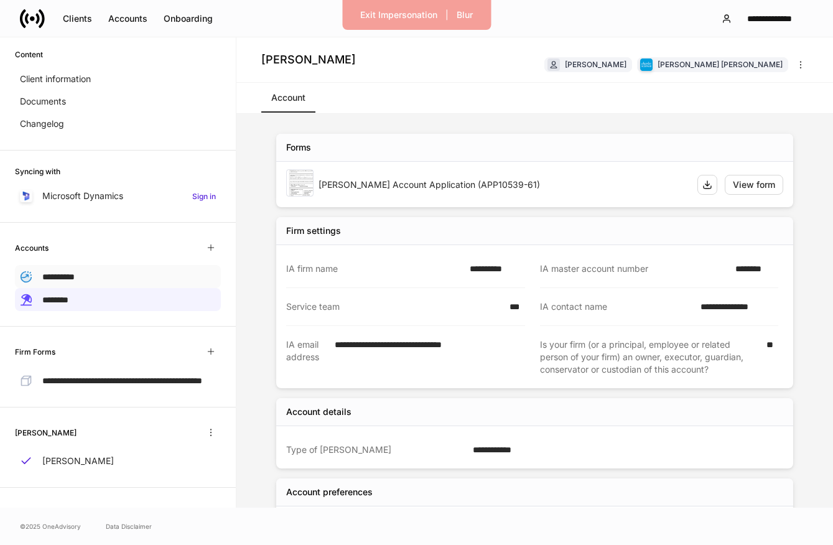
click at [114, 268] on div "**********" at bounding box center [118, 276] width 206 height 23
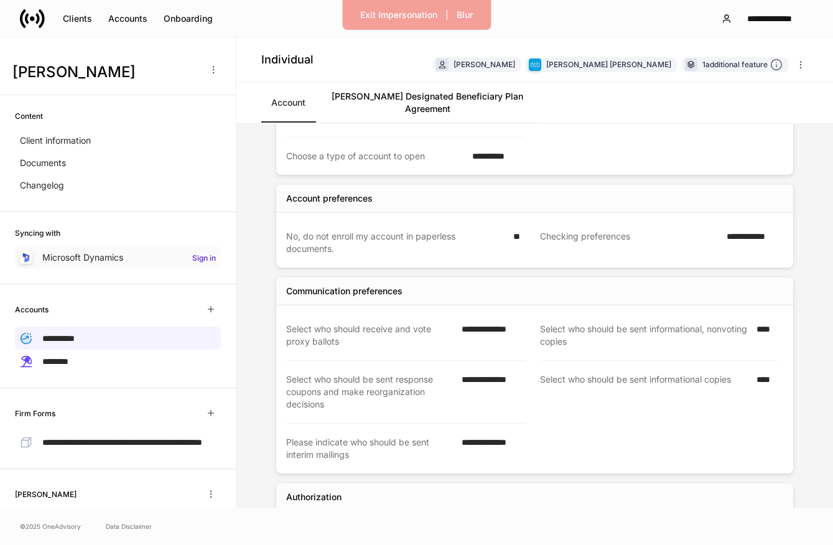
click at [80, 256] on p "Microsoft Dynamics" at bounding box center [82, 257] width 81 height 12
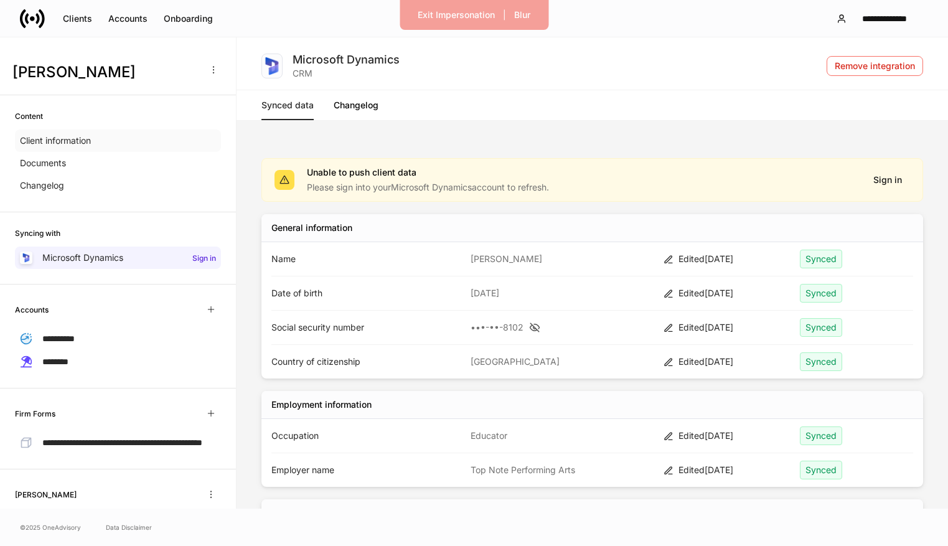
click at [44, 137] on p "Client information" at bounding box center [55, 140] width 71 height 12
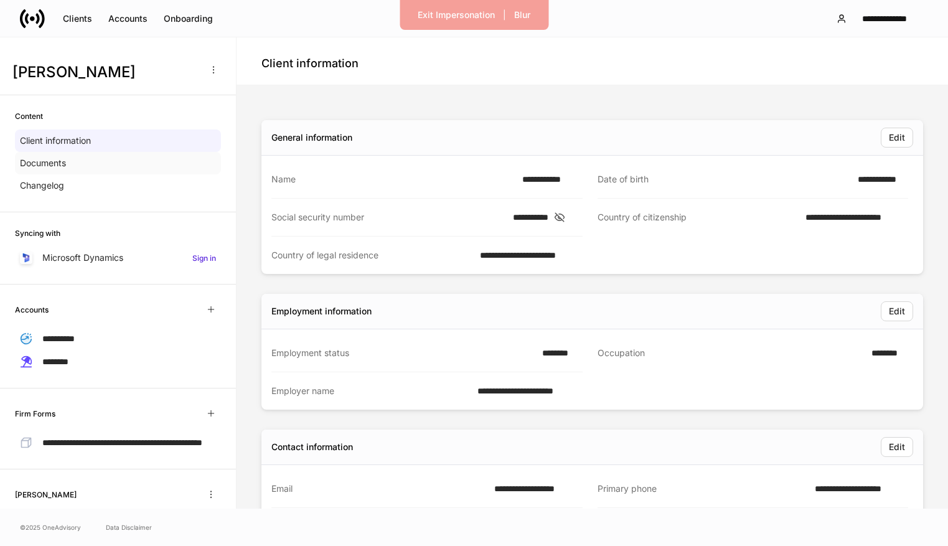
click at [54, 164] on p "Documents" at bounding box center [43, 163] width 46 height 12
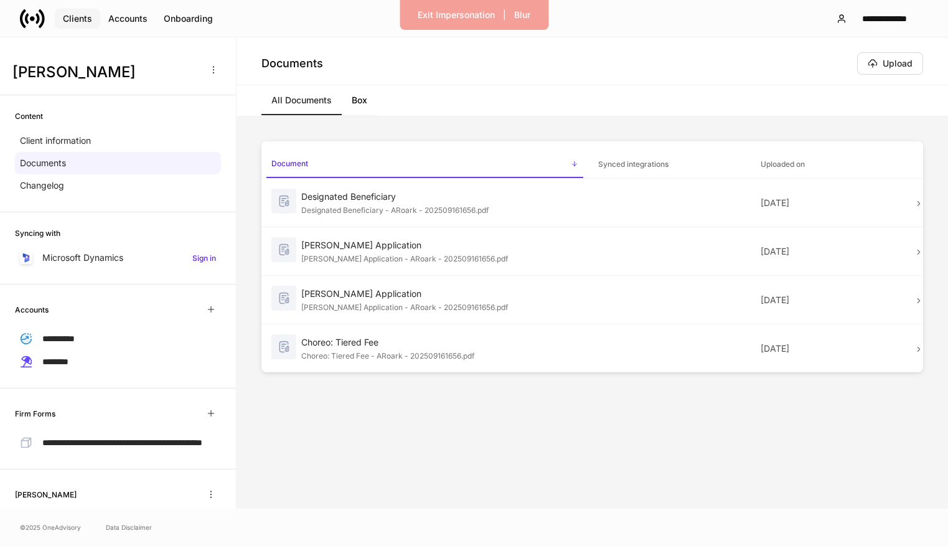
click at [67, 22] on div "Clients" at bounding box center [77, 18] width 29 height 12
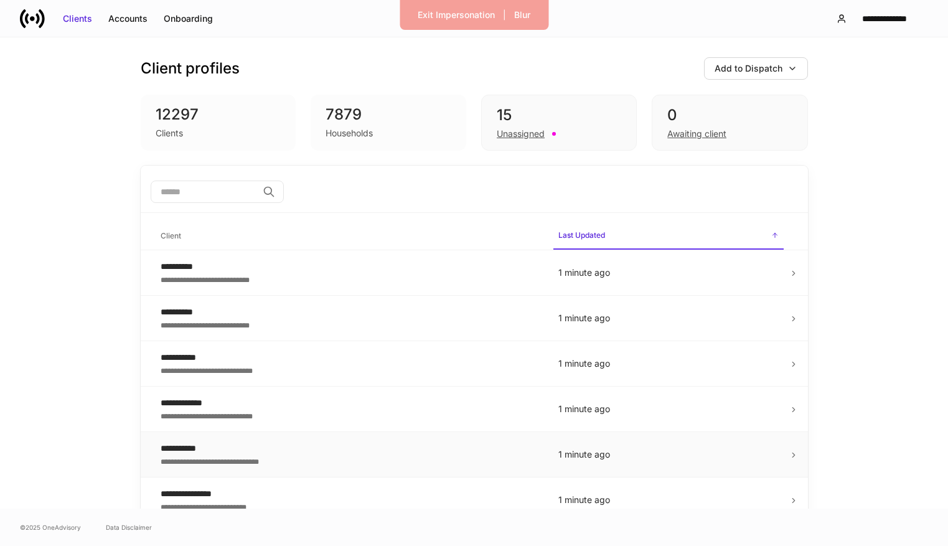
click at [271, 454] on div "**********" at bounding box center [350, 448] width 378 height 12
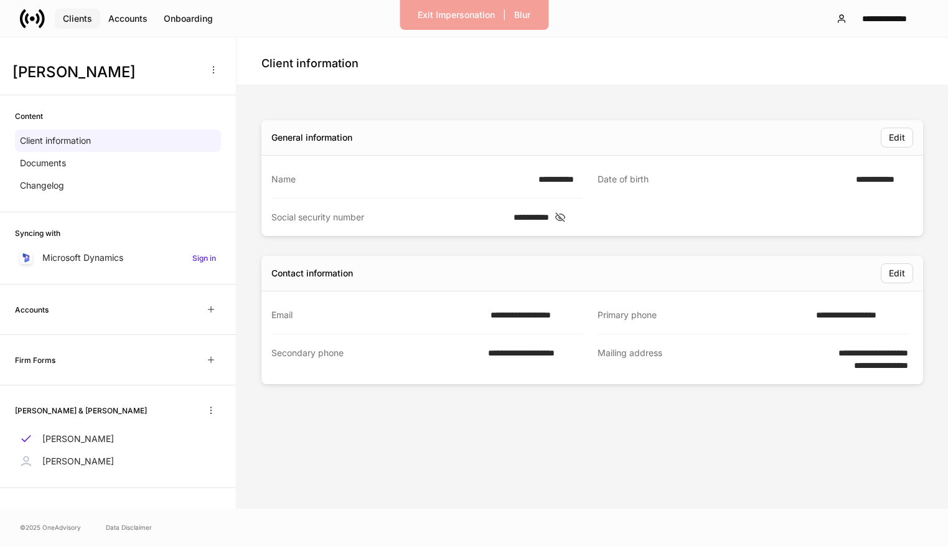
click at [88, 16] on div "Clients" at bounding box center [77, 18] width 29 height 12
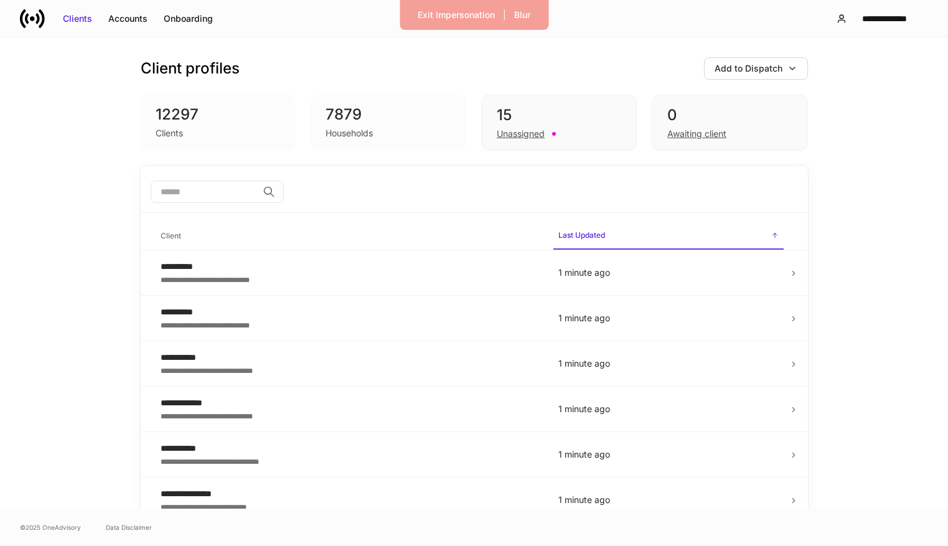
click at [206, 126] on div "Clients" at bounding box center [219, 131] width 126 height 15
click at [380, 115] on div "7879" at bounding box center [388, 115] width 126 height 20
click at [343, 120] on div "7879" at bounding box center [388, 115] width 126 height 20
click at [473, 14] on div "Exit Impersonation" at bounding box center [456, 15] width 77 height 12
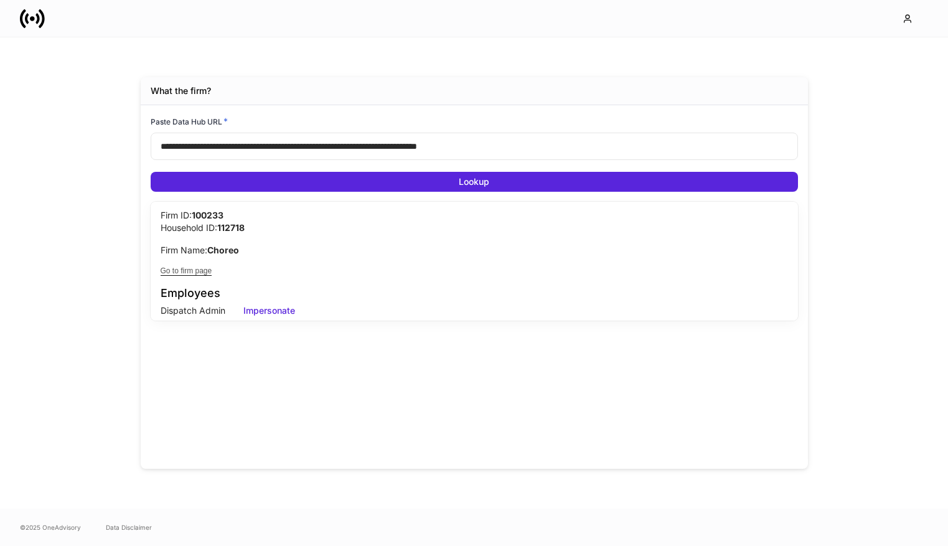
click at [234, 148] on input "**********" at bounding box center [474, 146] width 647 height 27
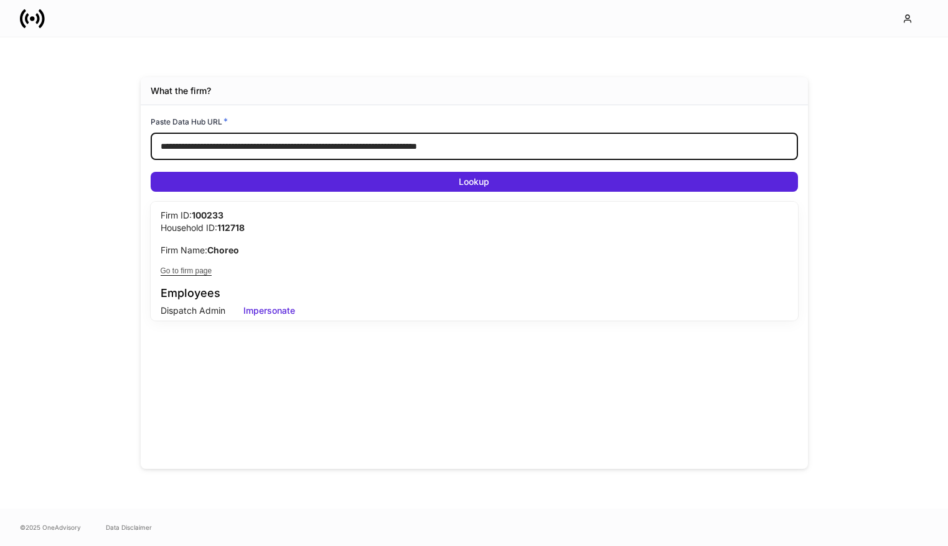
click at [234, 148] on input "**********" at bounding box center [474, 146] width 647 height 27
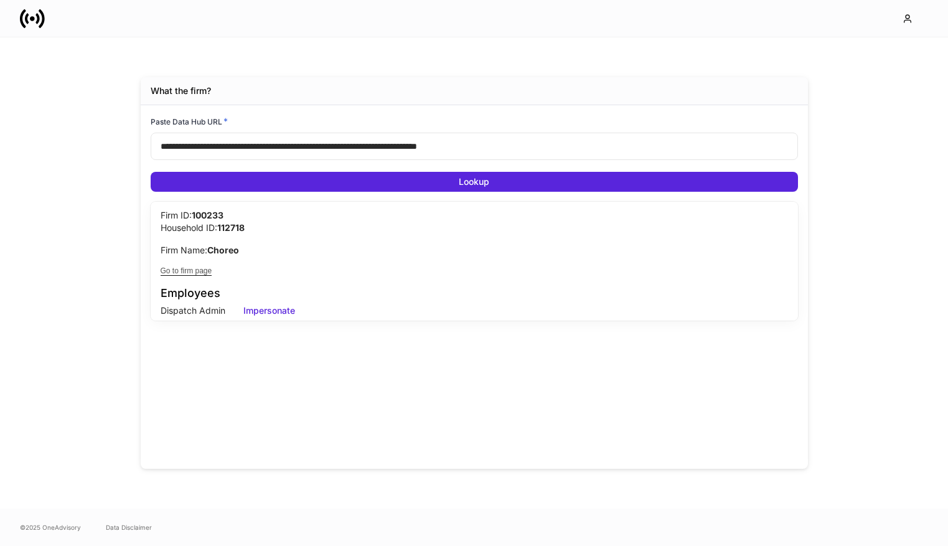
click at [398, 116] on div "Paste Data Hub URL *" at bounding box center [474, 123] width 647 height 17
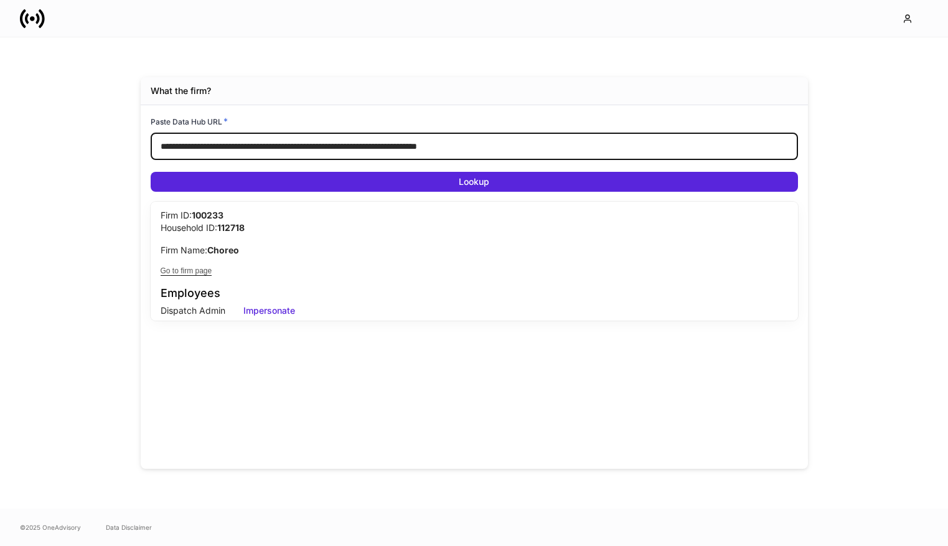
click at [316, 154] on input "**********" at bounding box center [474, 146] width 647 height 27
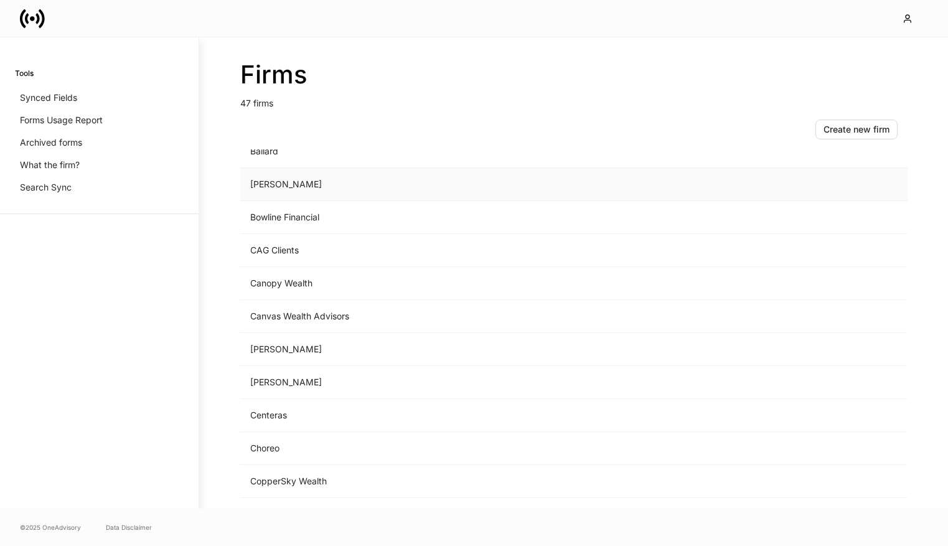
scroll to position [241, 0]
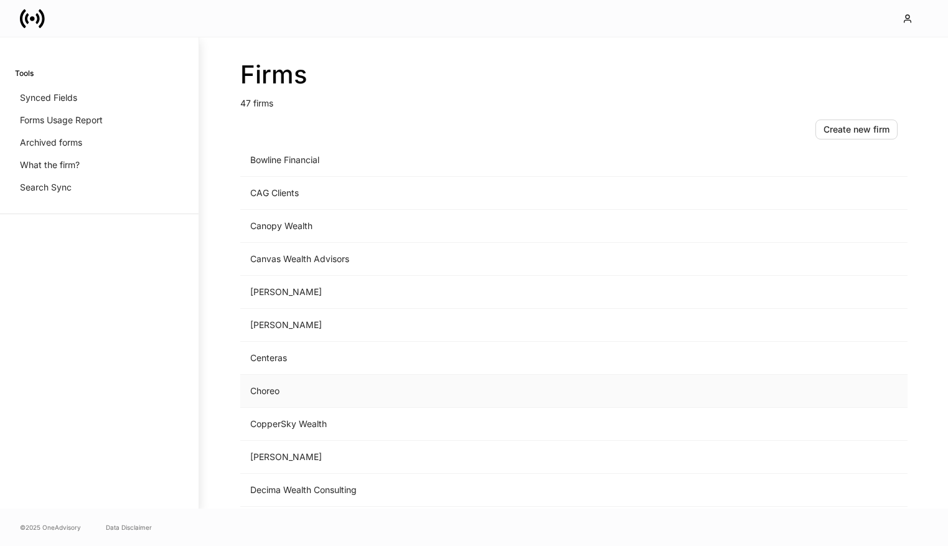
click at [300, 396] on td "Choreo" at bounding box center [470, 391] width 460 height 33
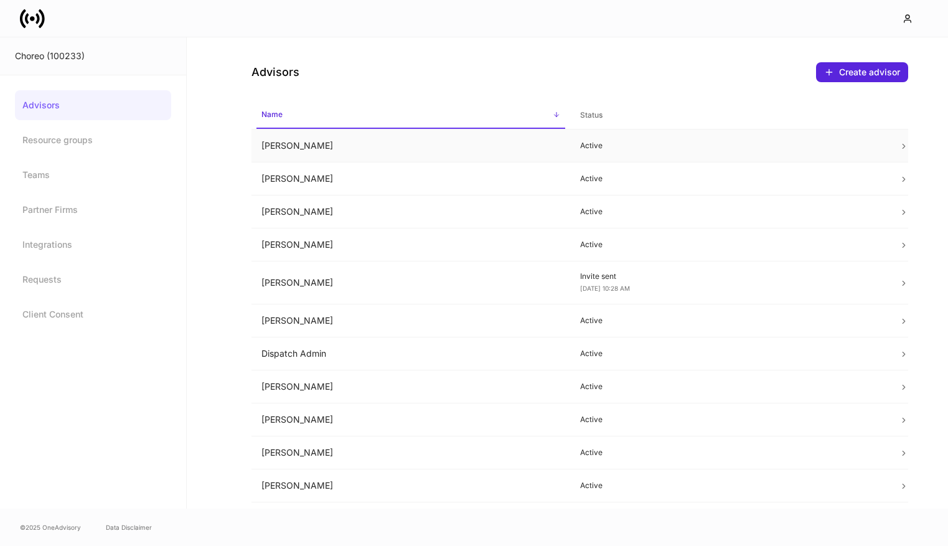
click at [364, 154] on td "Allison Hamann" at bounding box center [410, 145] width 319 height 33
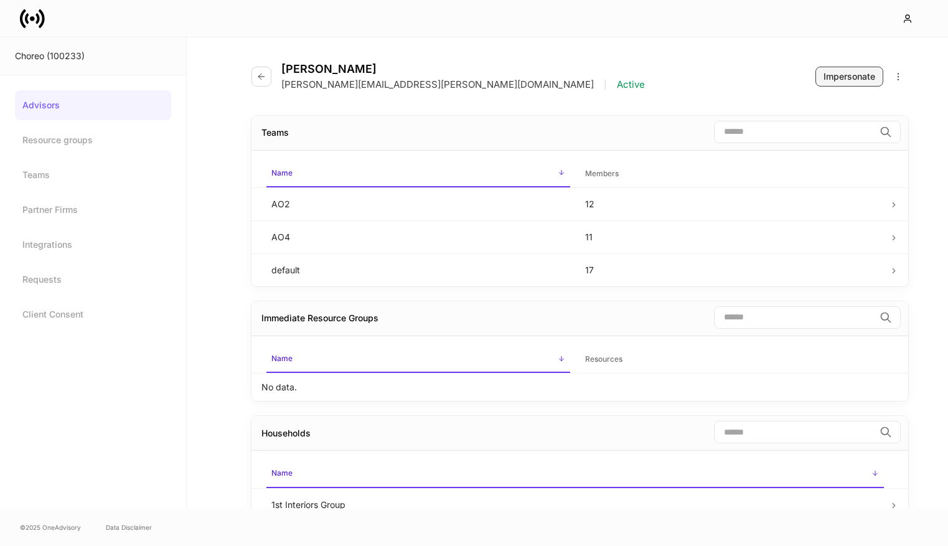
click at [849, 78] on div "Impersonate" at bounding box center [849, 76] width 52 height 12
